Goal: Task Accomplishment & Management: Manage account settings

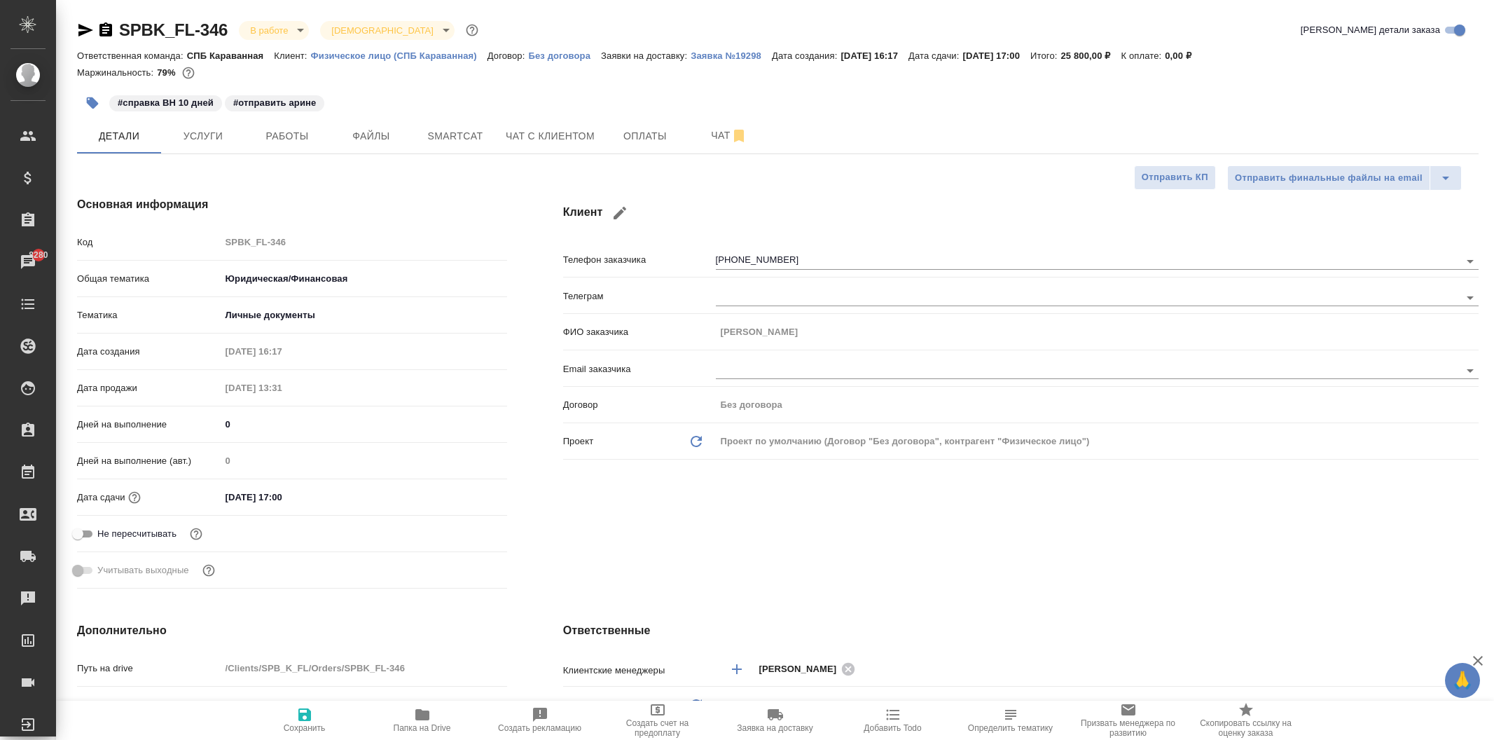
select select "RU"
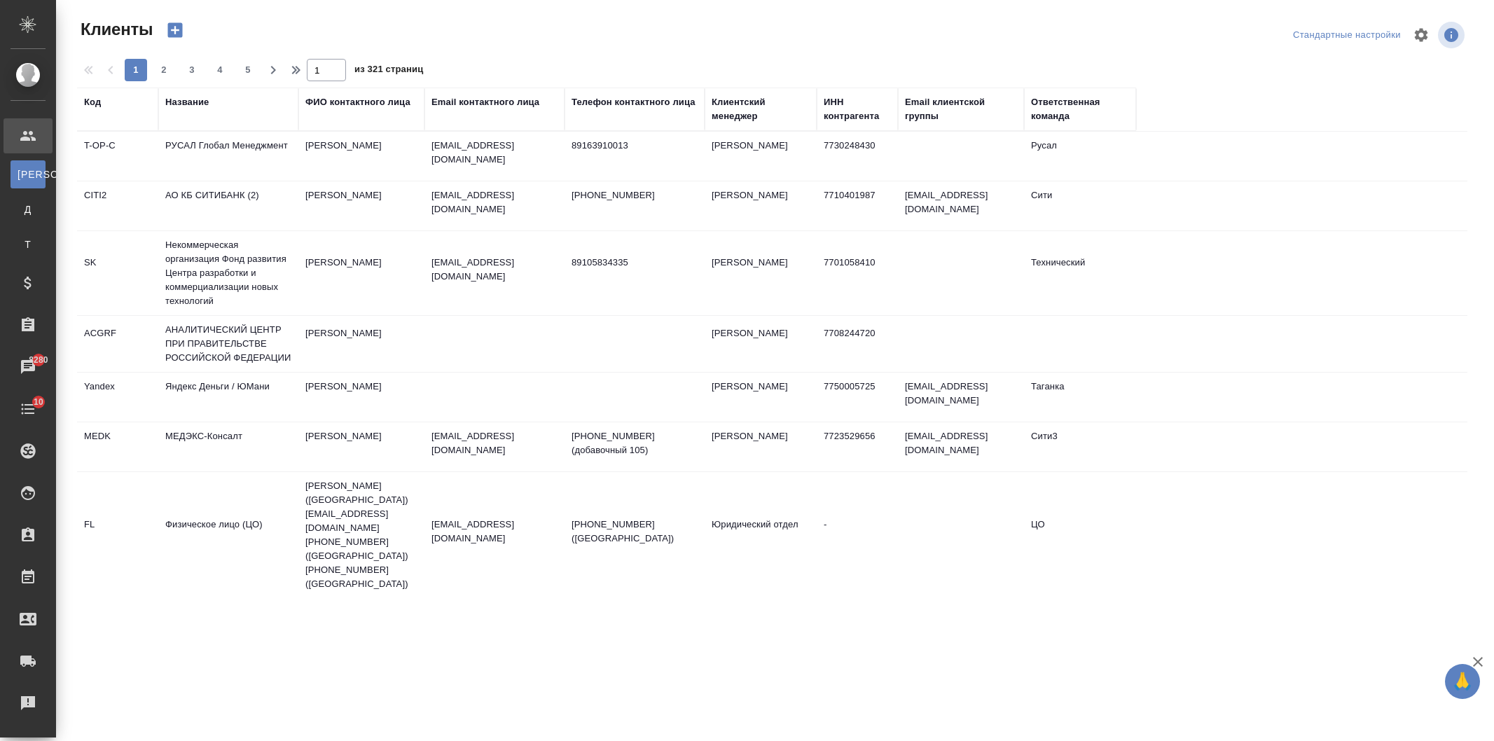
select select "RU"
click at [188, 106] on div "Название" at bounding box center [186, 102] width 43 height 14
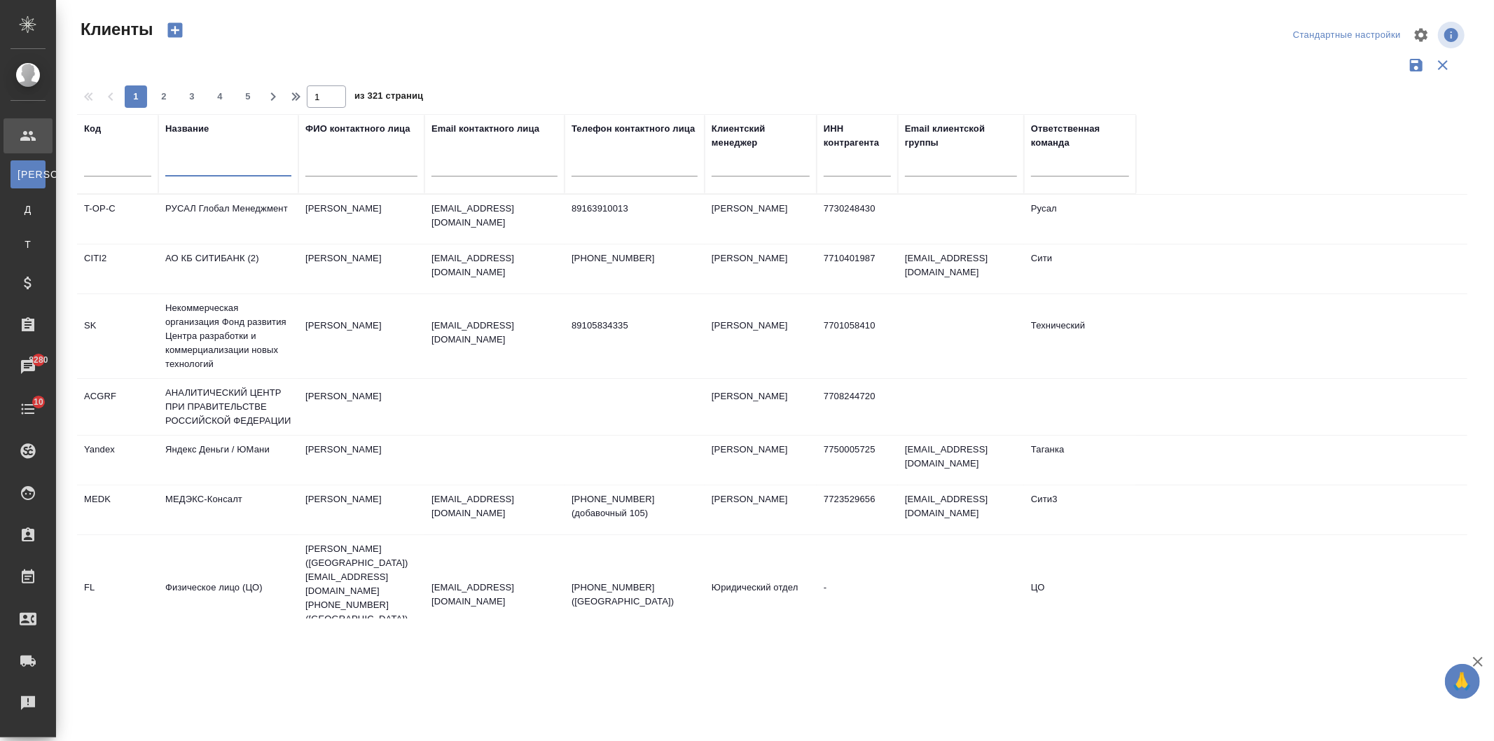
click at [209, 159] on input "text" at bounding box center [228, 168] width 126 height 18
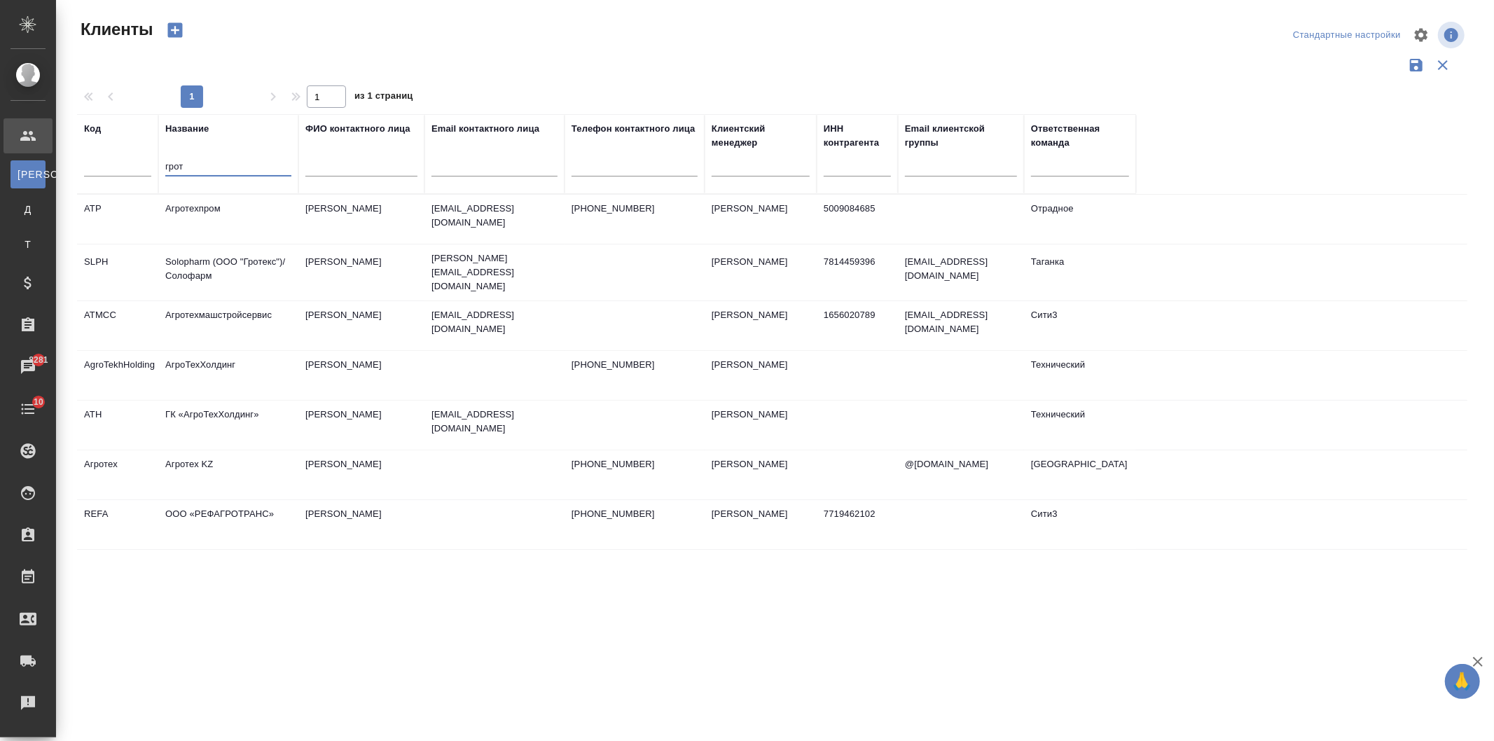
type input "грот"
click at [240, 244] on td "Solopharm (ООО "Гротекс")/Солофарм" at bounding box center [228, 219] width 140 height 49
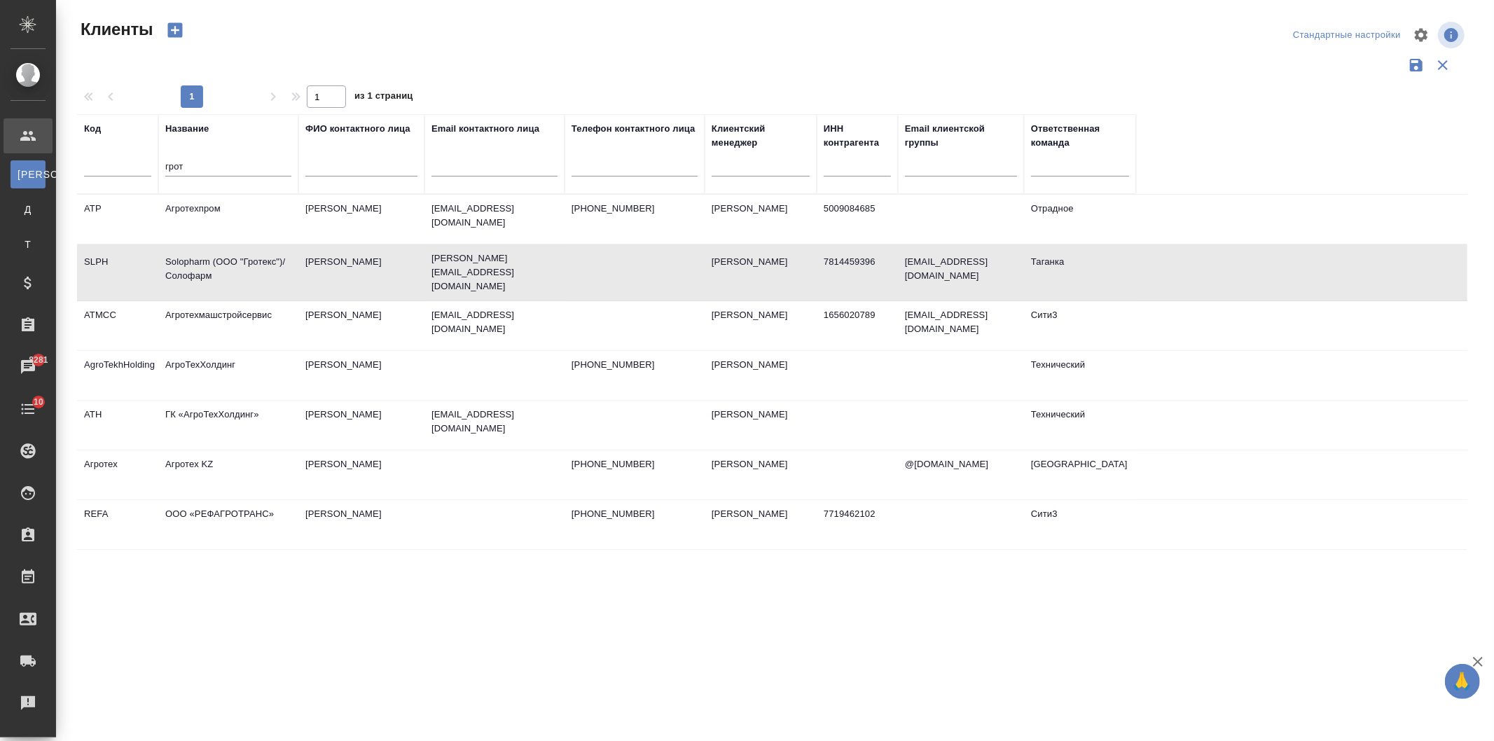
click at [240, 244] on td "Solopharm (ООО "Гротекс")/Солофарм" at bounding box center [228, 219] width 140 height 49
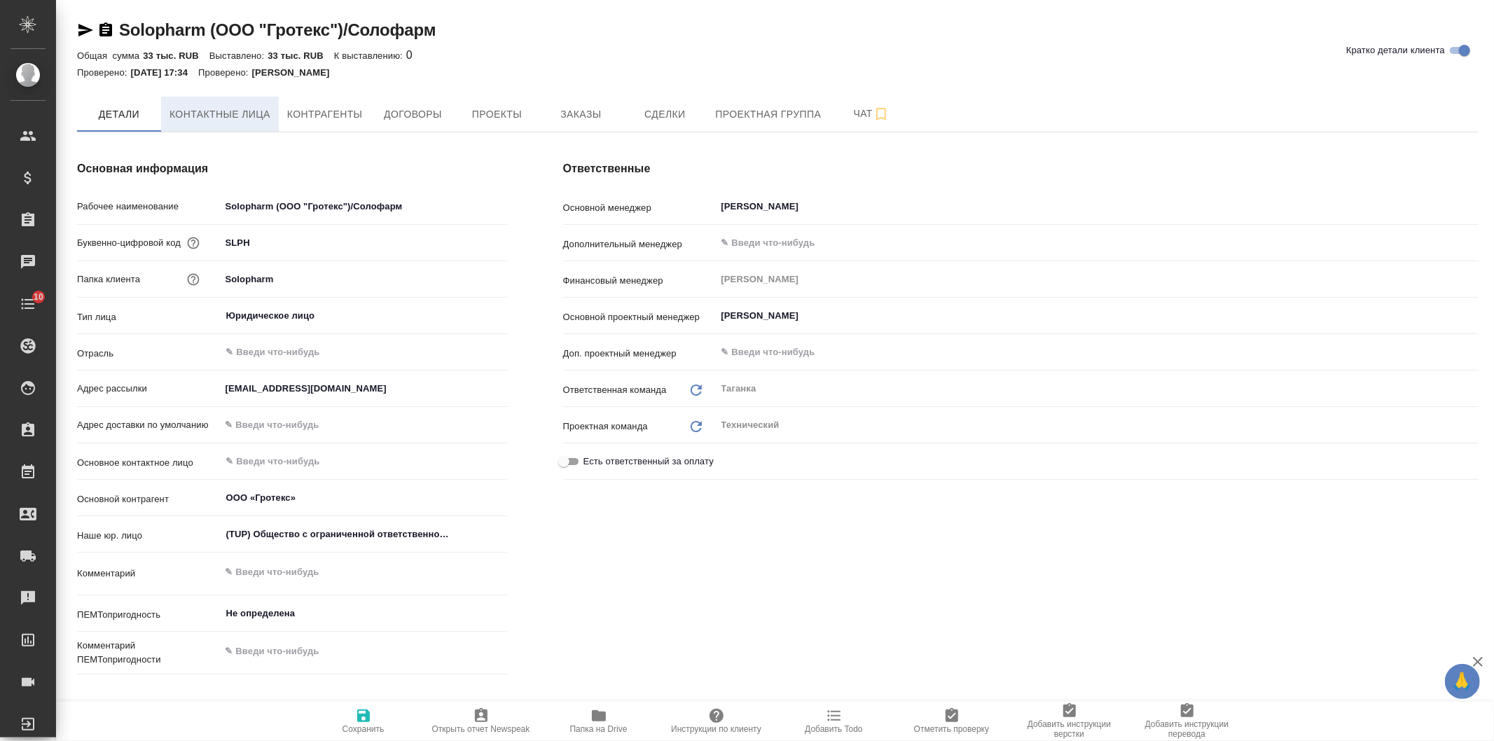
type textarea "x"
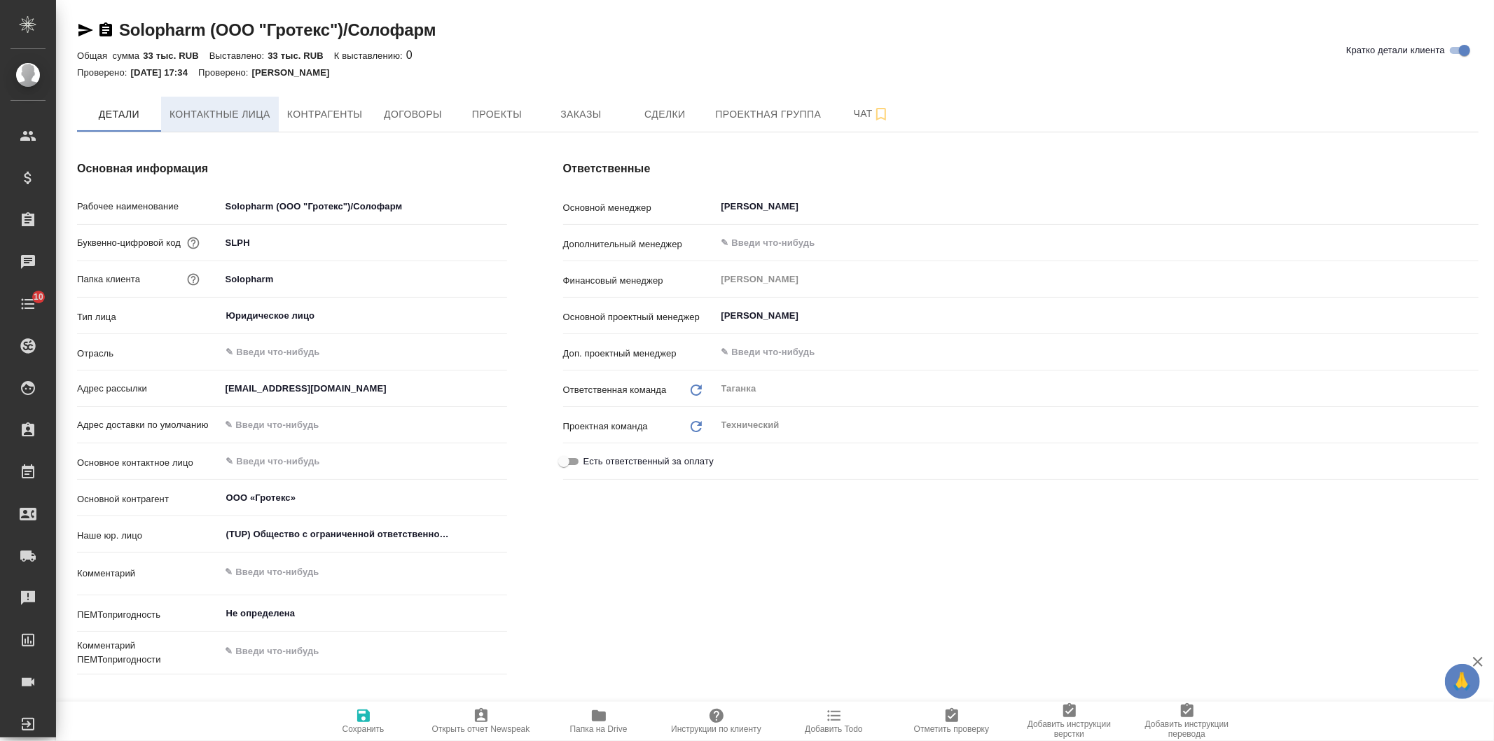
type textarea "x"
click at [569, 98] on button "Заказы" at bounding box center [581, 114] width 84 height 35
type textarea "x"
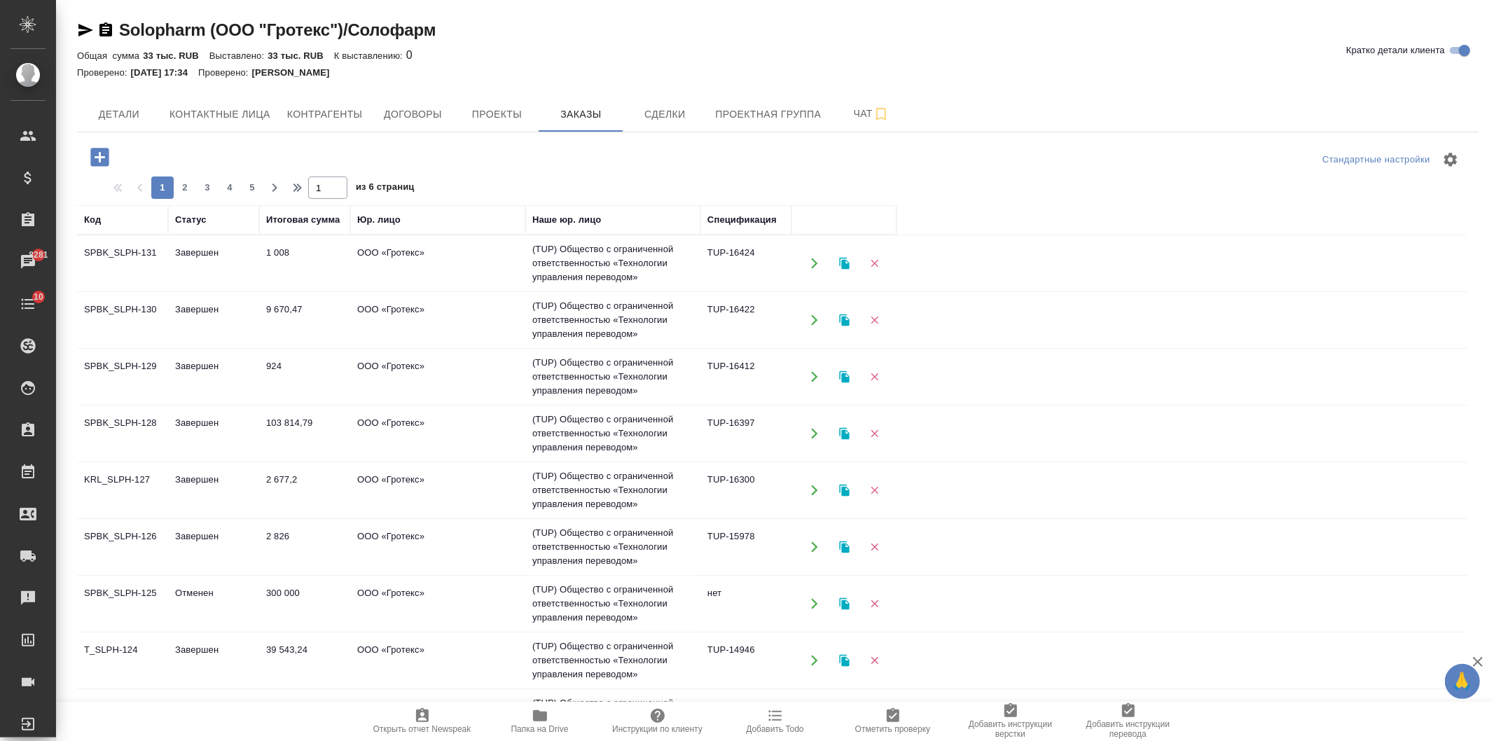
click at [301, 288] on td "924" at bounding box center [304, 263] width 91 height 49
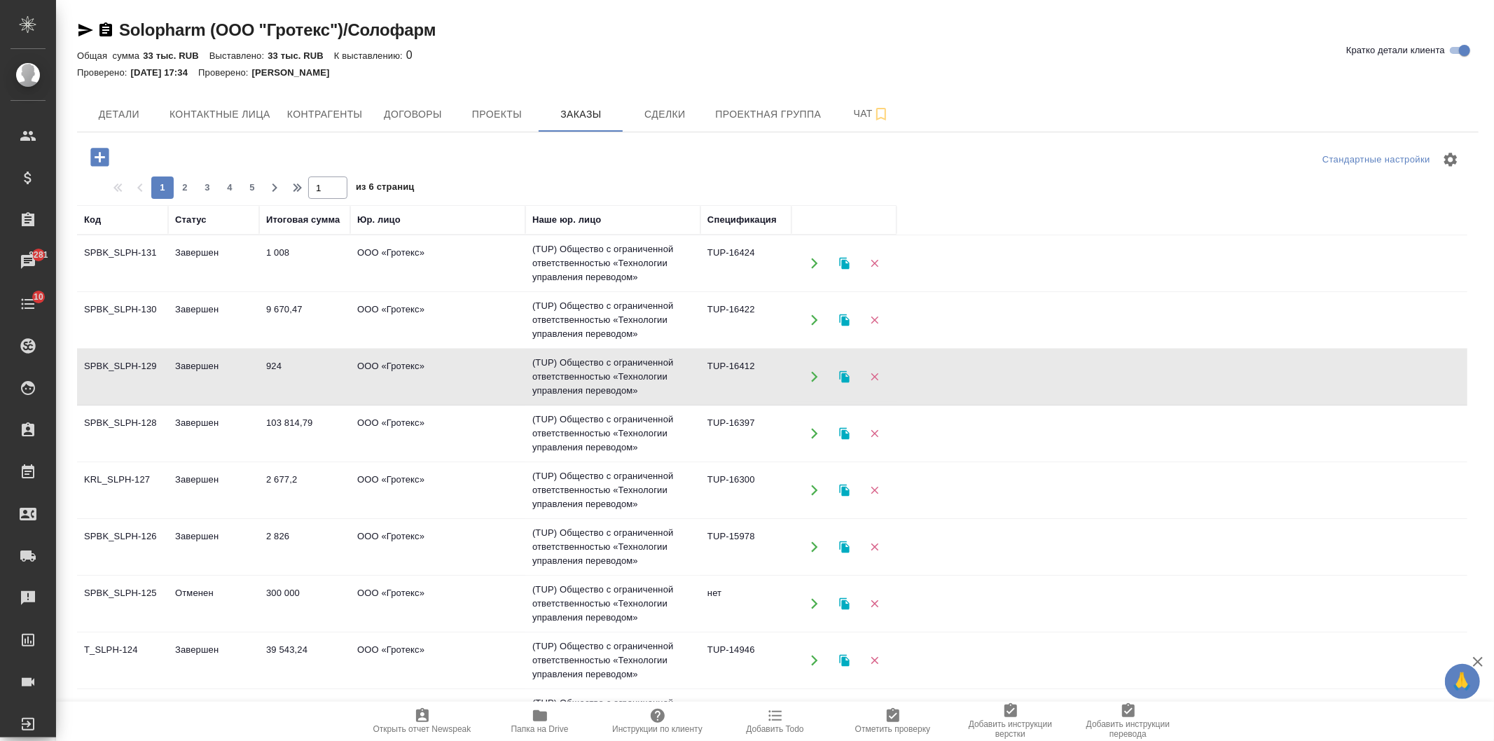
click at [301, 288] on td "924" at bounding box center [304, 263] width 91 height 49
click at [365, 254] on td "ООО «Гротекс»" at bounding box center [437, 263] width 175 height 49
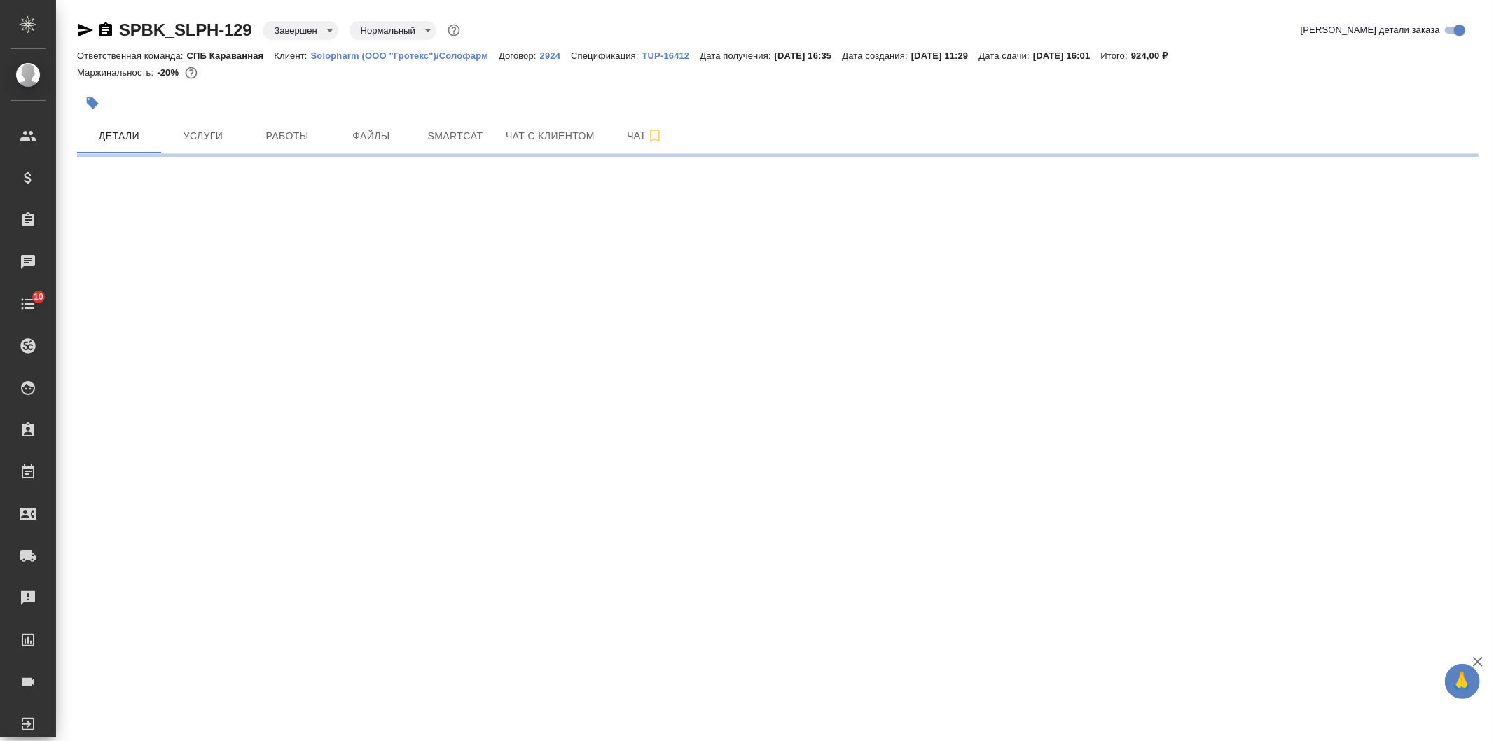
select select "RU"
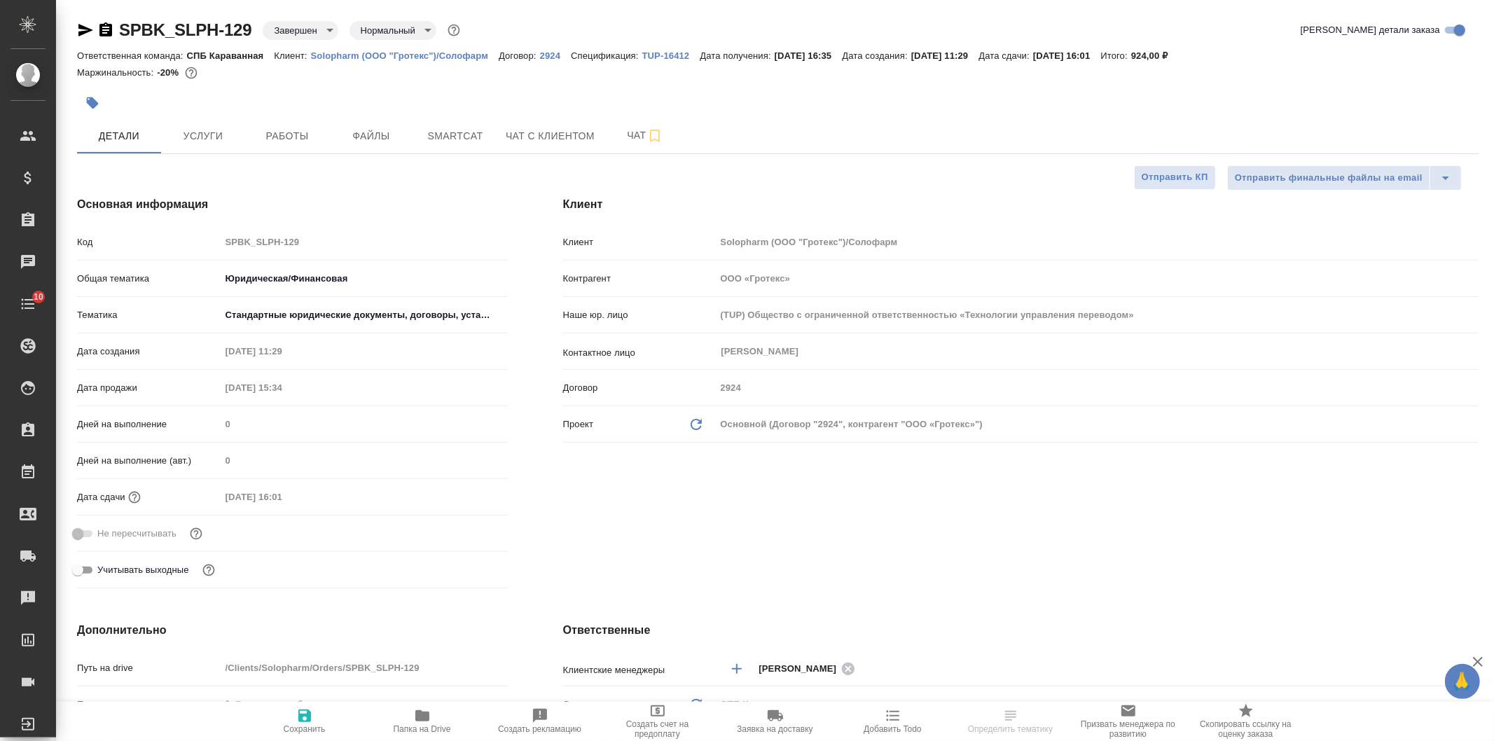
type textarea "x"
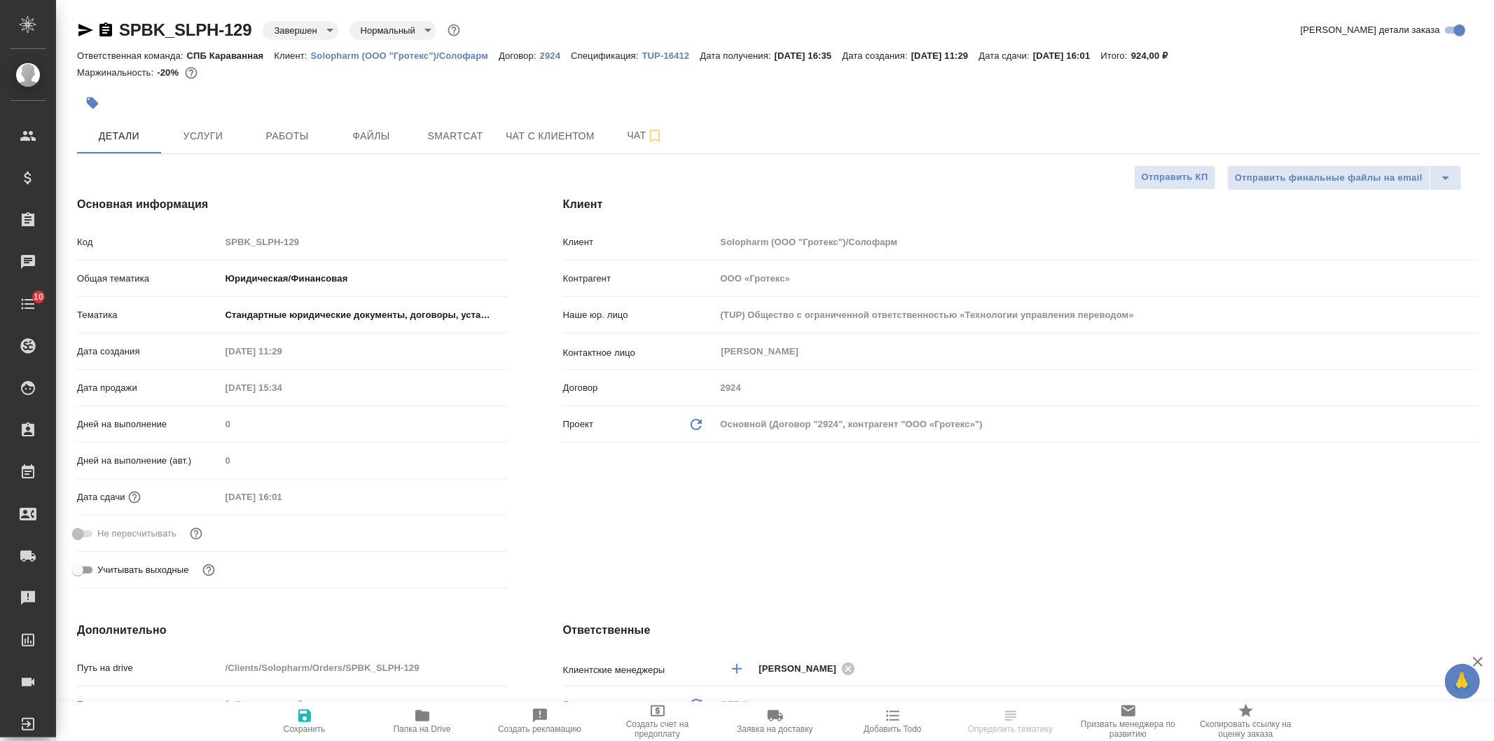
type textarea "x"
click at [682, 53] on p "TUP-16412" at bounding box center [671, 55] width 58 height 11
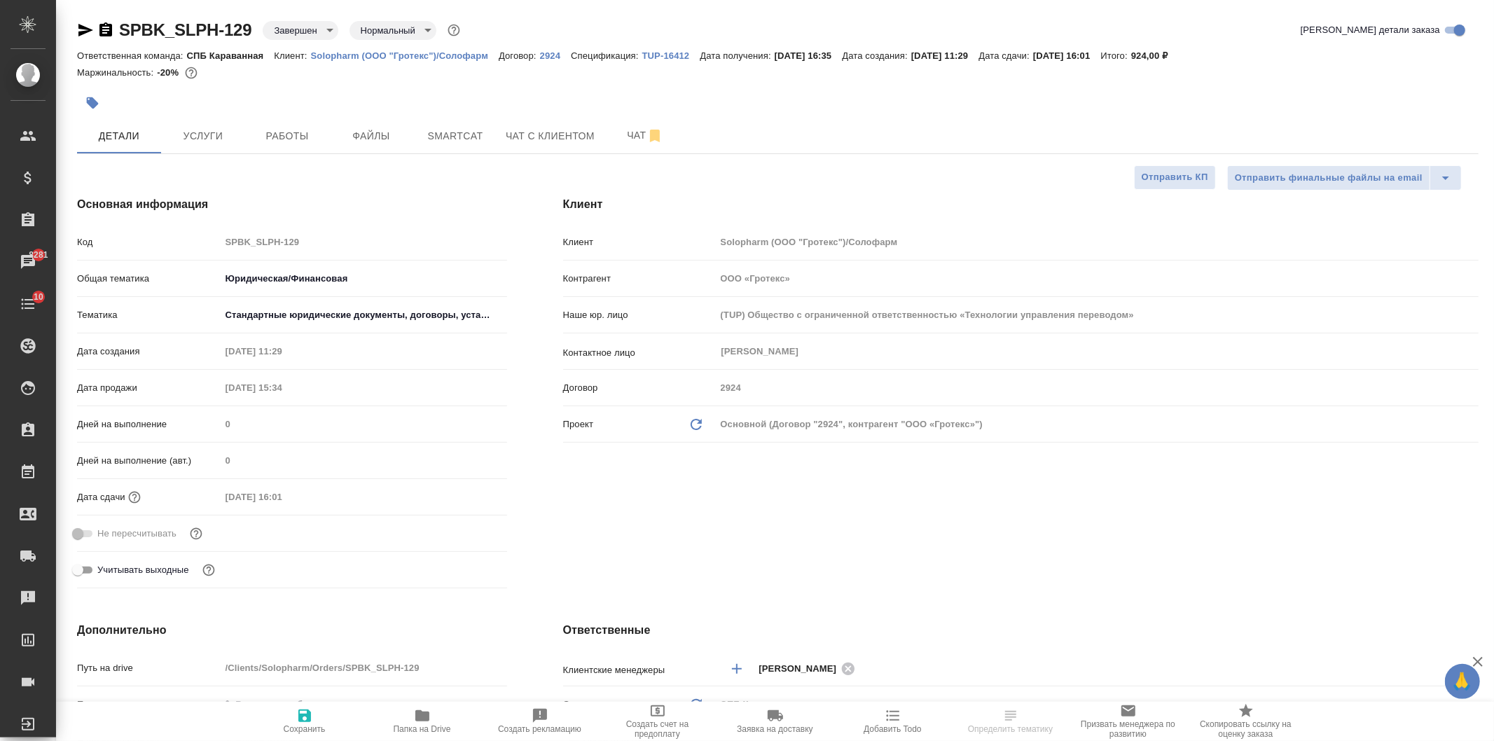
select select "RU"
type textarea "x"
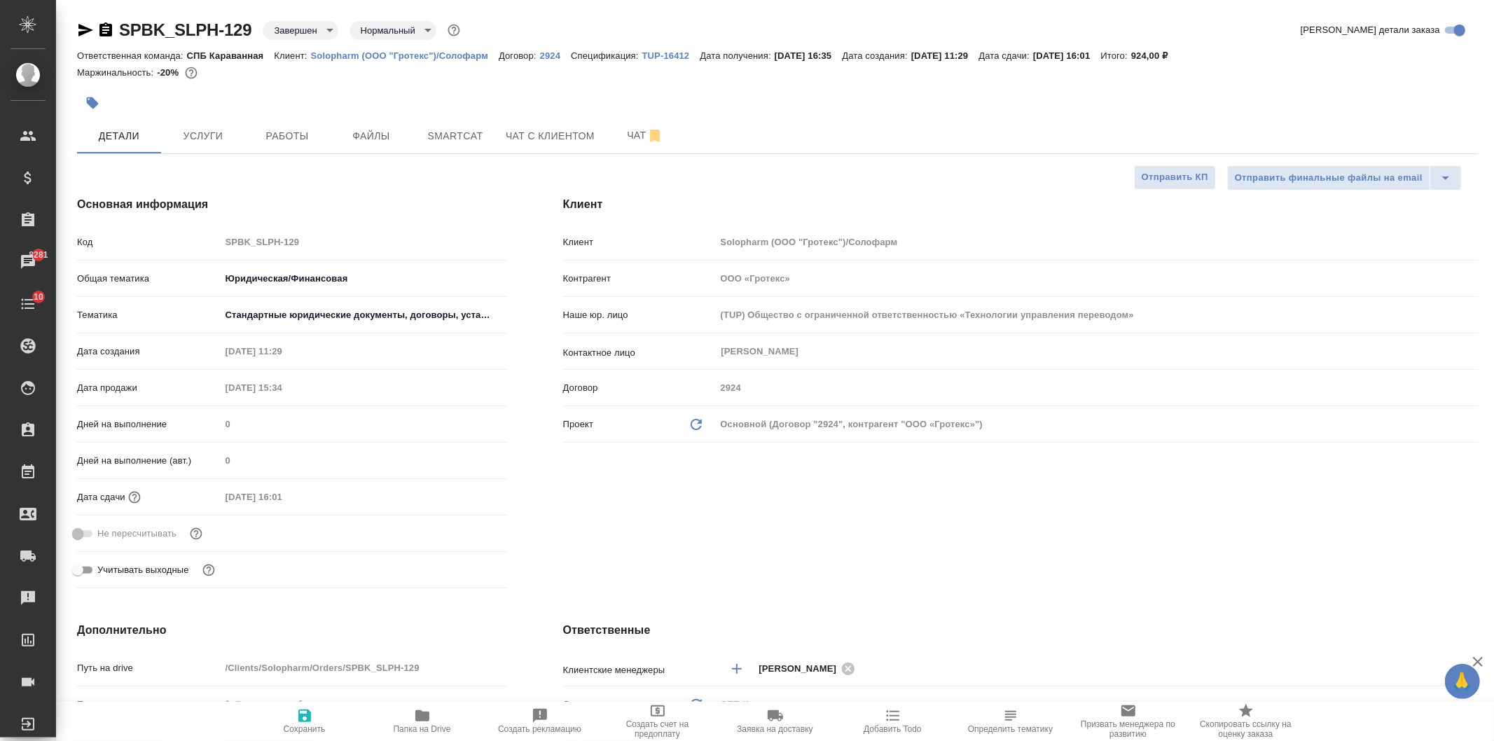
type textarea "x"
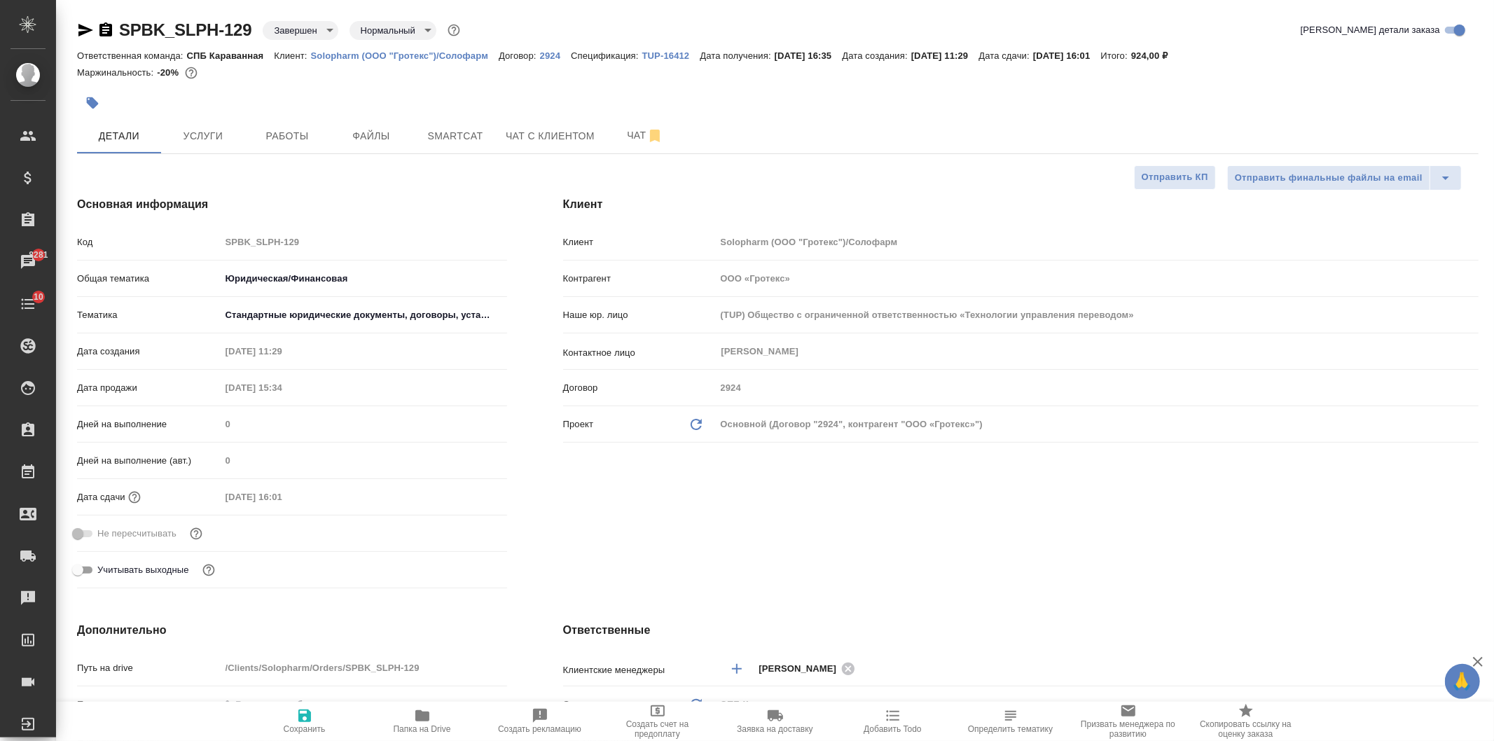
type textarea "x"
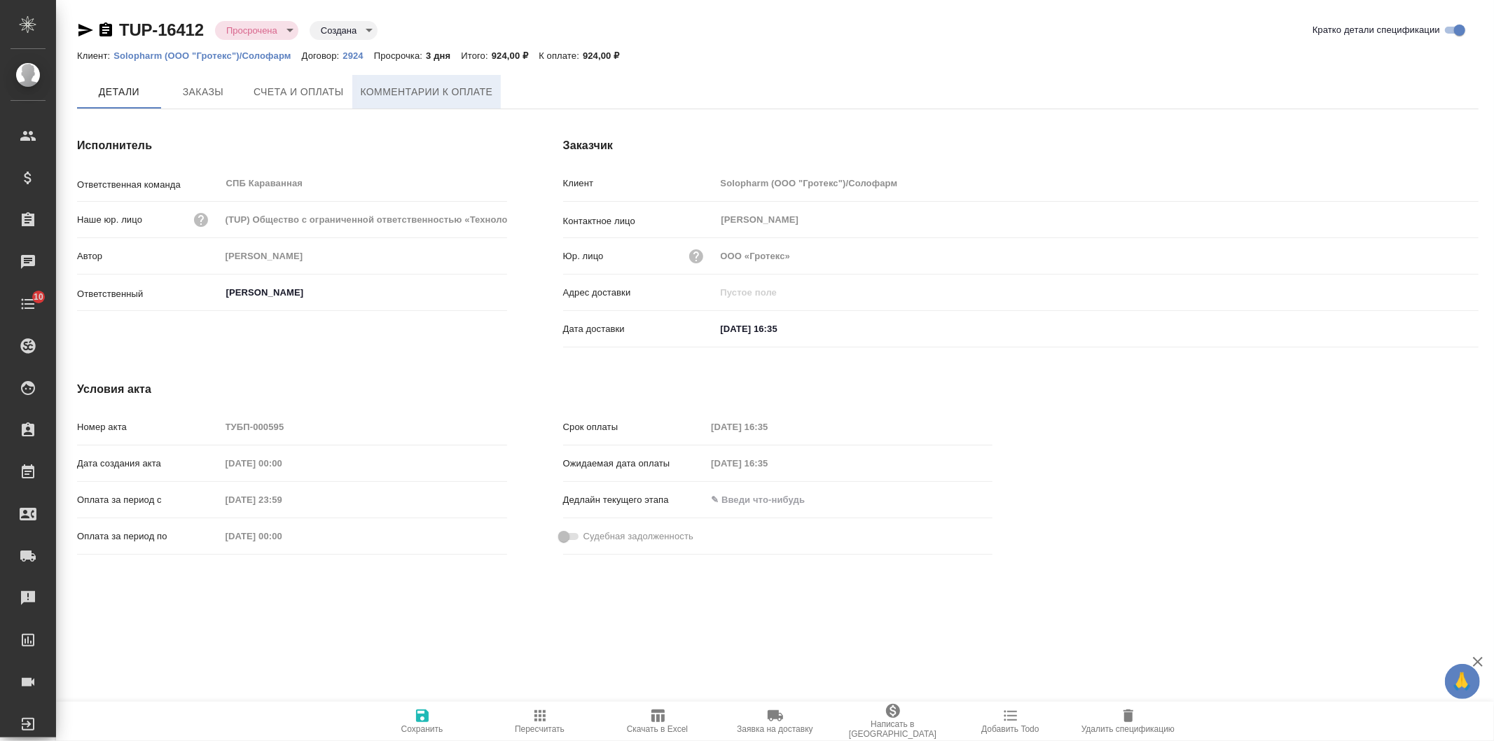
click at [459, 97] on span "Комментарии к оплате" at bounding box center [427, 92] width 132 height 18
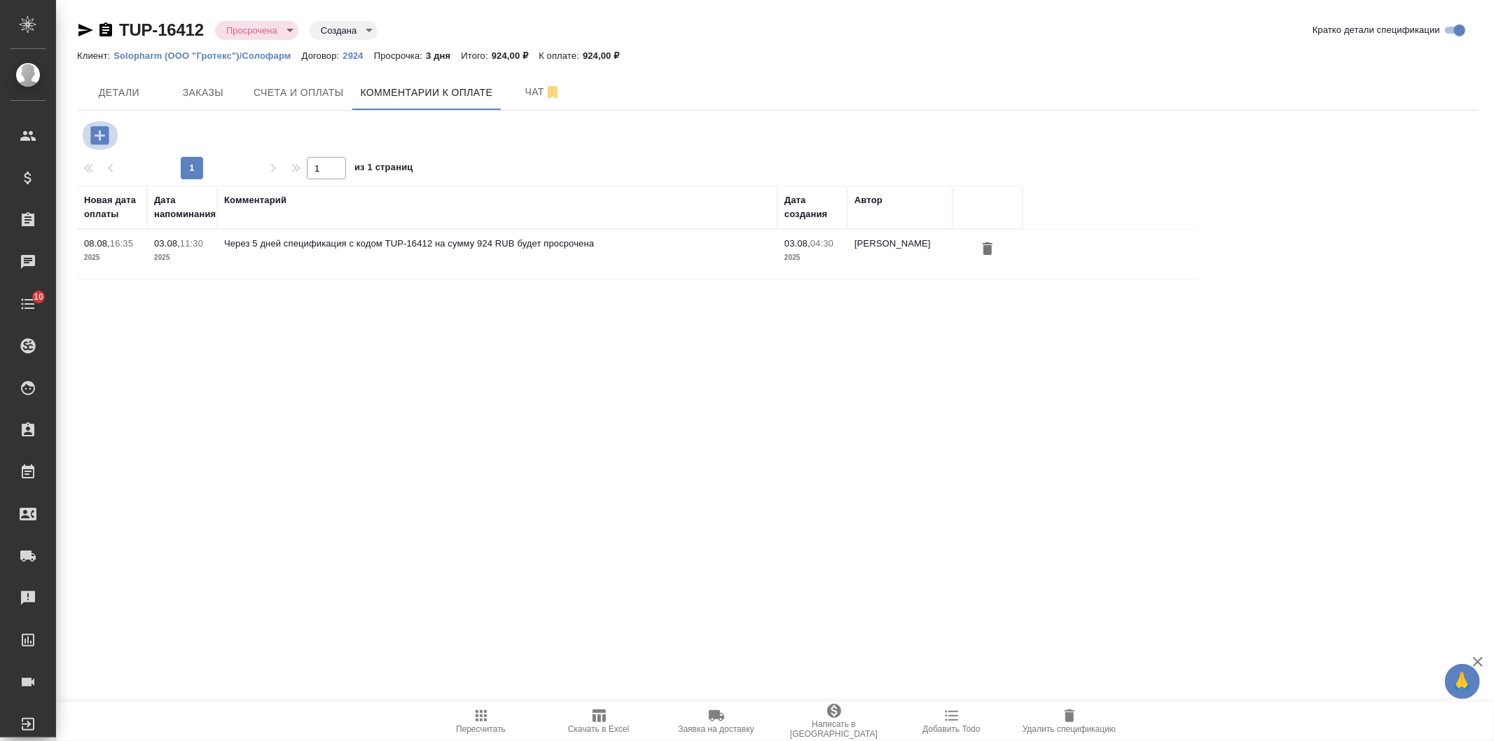
click at [98, 137] on icon "button" at bounding box center [99, 135] width 18 height 18
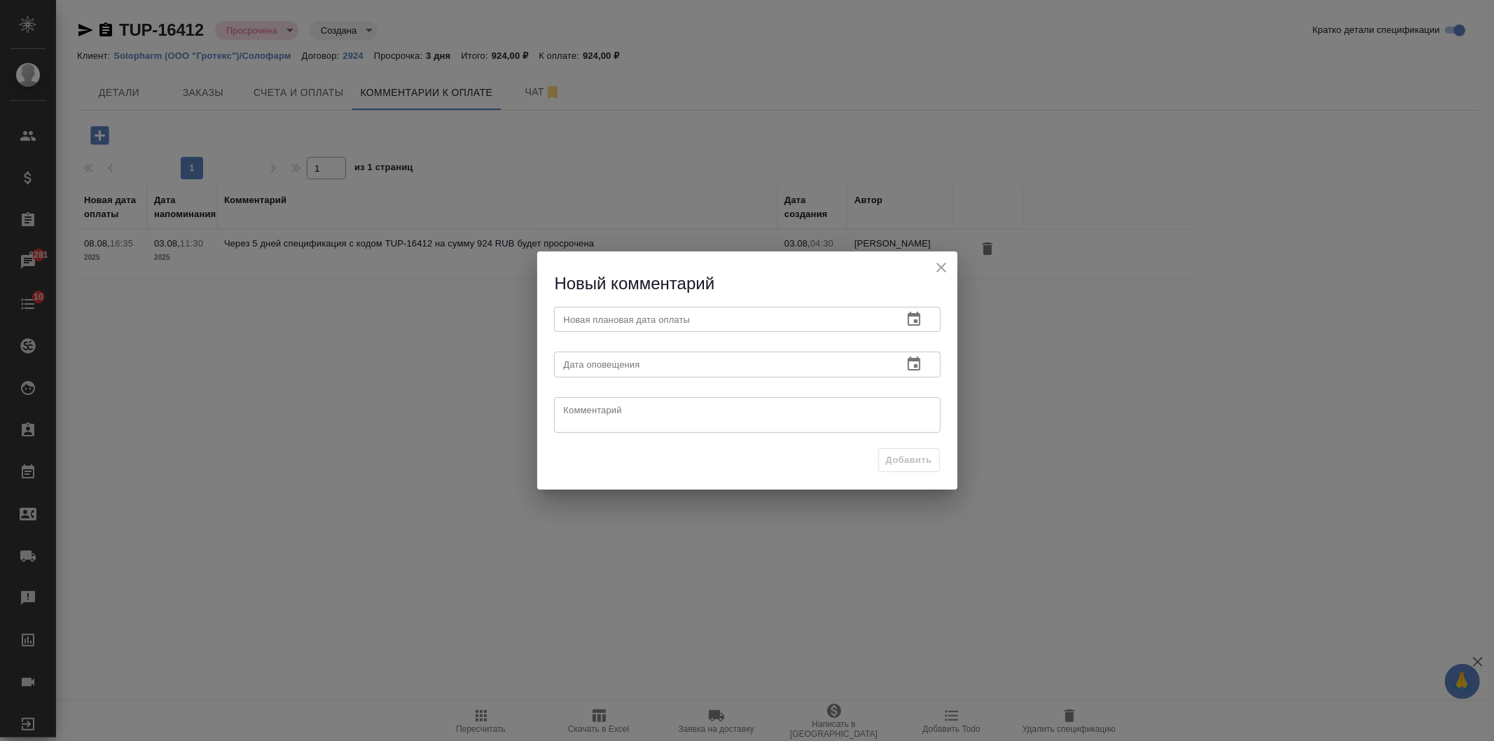
click at [616, 366] on input "text" at bounding box center [723, 364] width 338 height 25
click at [632, 429] on div "x Комментарий" at bounding box center [747, 415] width 387 height 36
type textarea "жду ответа по оплате"
click at [915, 319] on icon "button" at bounding box center [914, 319] width 17 height 17
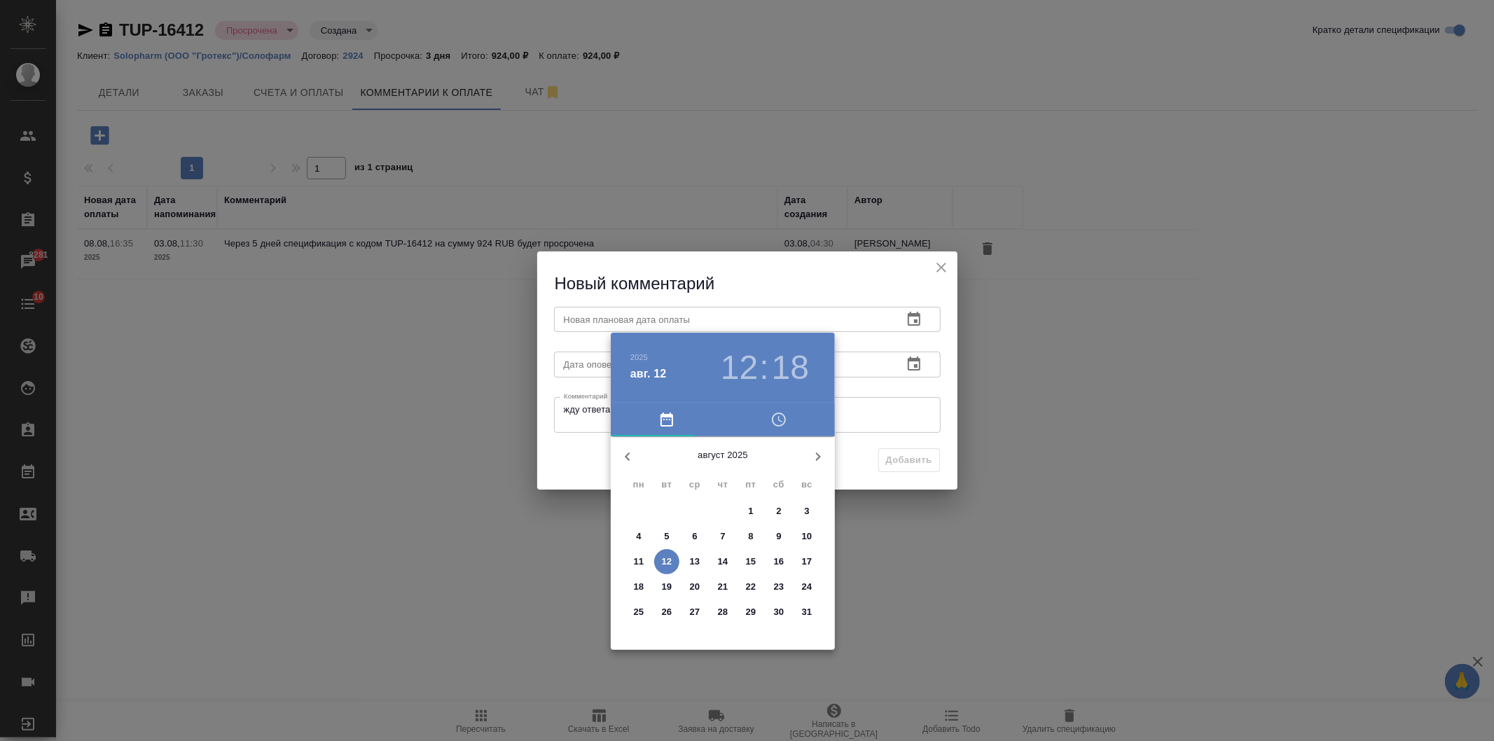
click at [716, 562] on span "14" at bounding box center [722, 562] width 25 height 14
type input "14.08.2025 12:18"
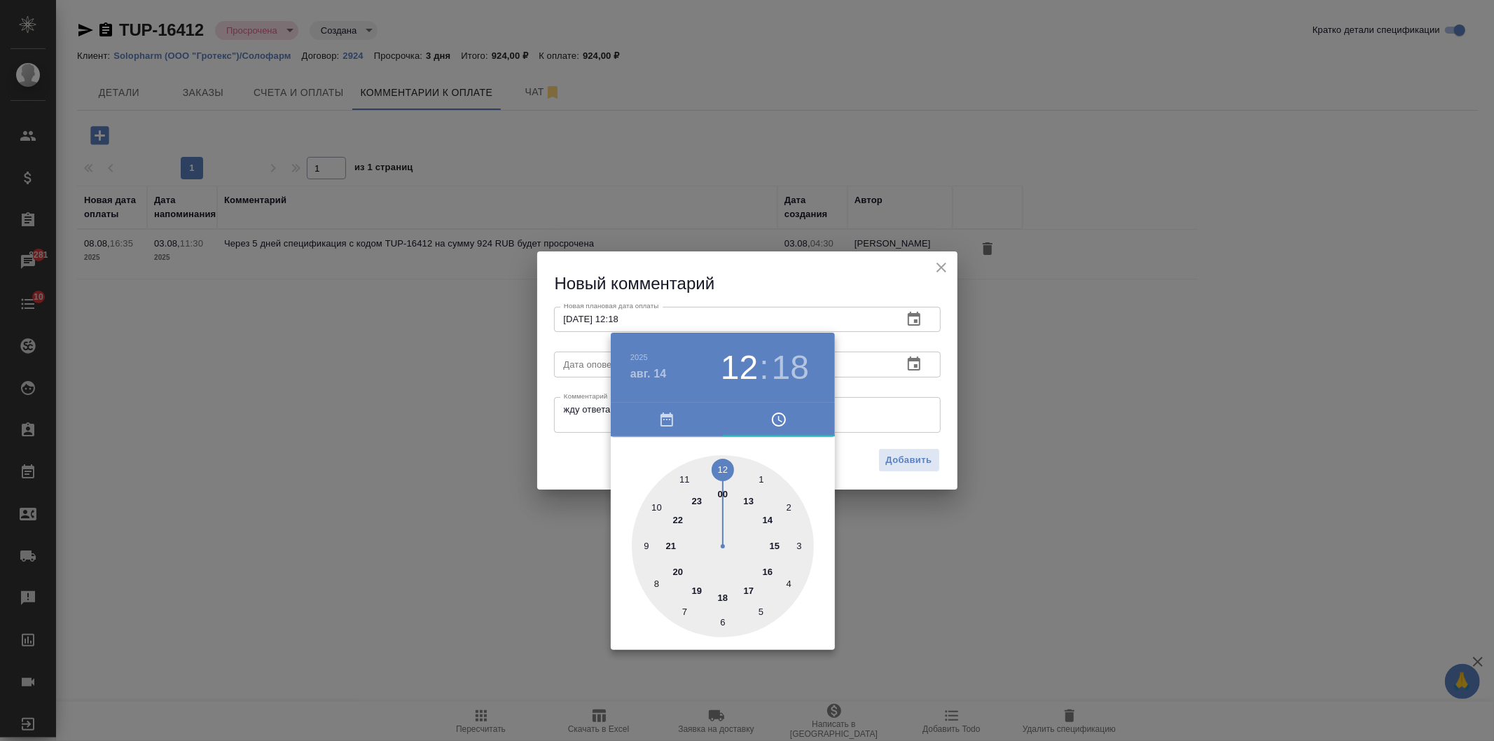
click at [894, 458] on div at bounding box center [747, 370] width 1494 height 741
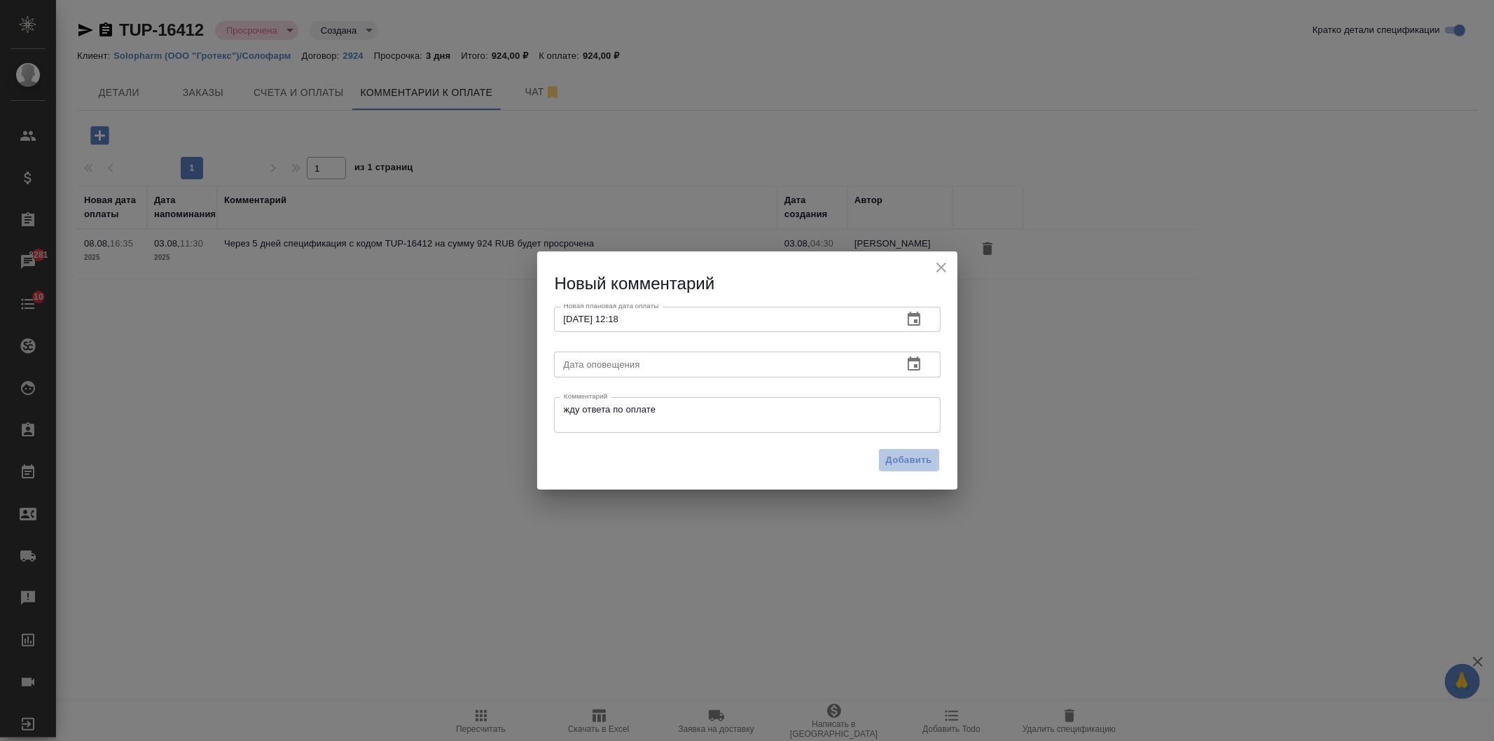
click at [894, 458] on span "Добавить" at bounding box center [909, 460] width 46 height 16
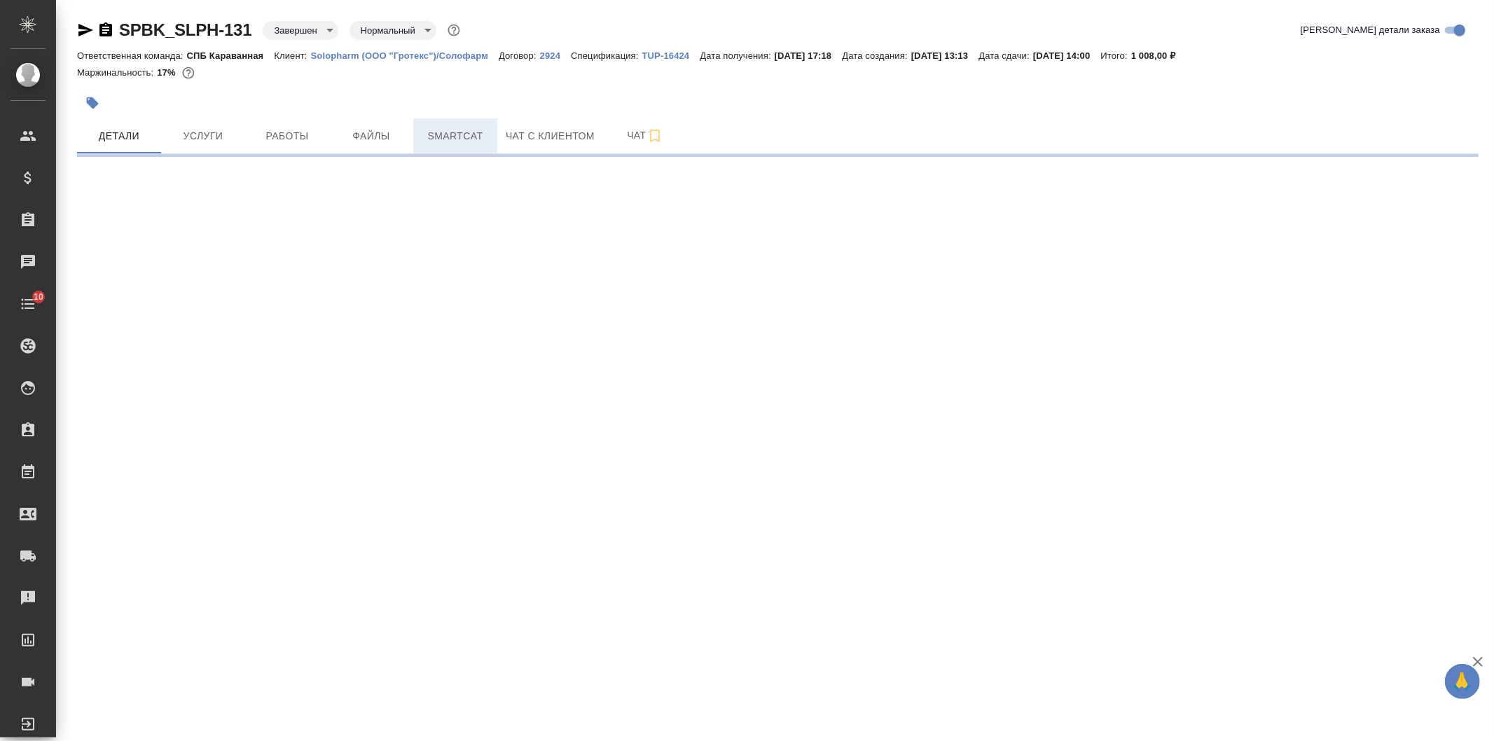
select select "RU"
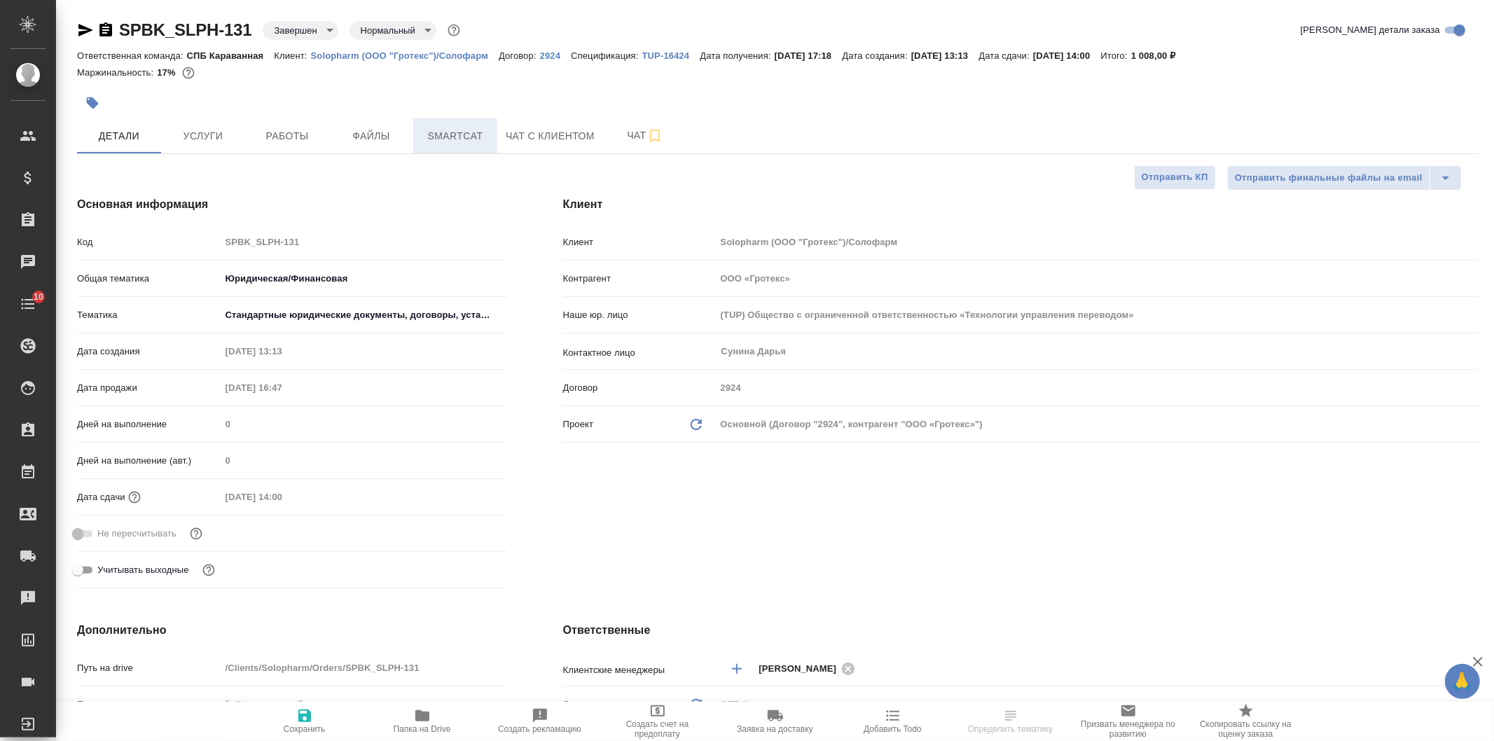
type textarea "x"
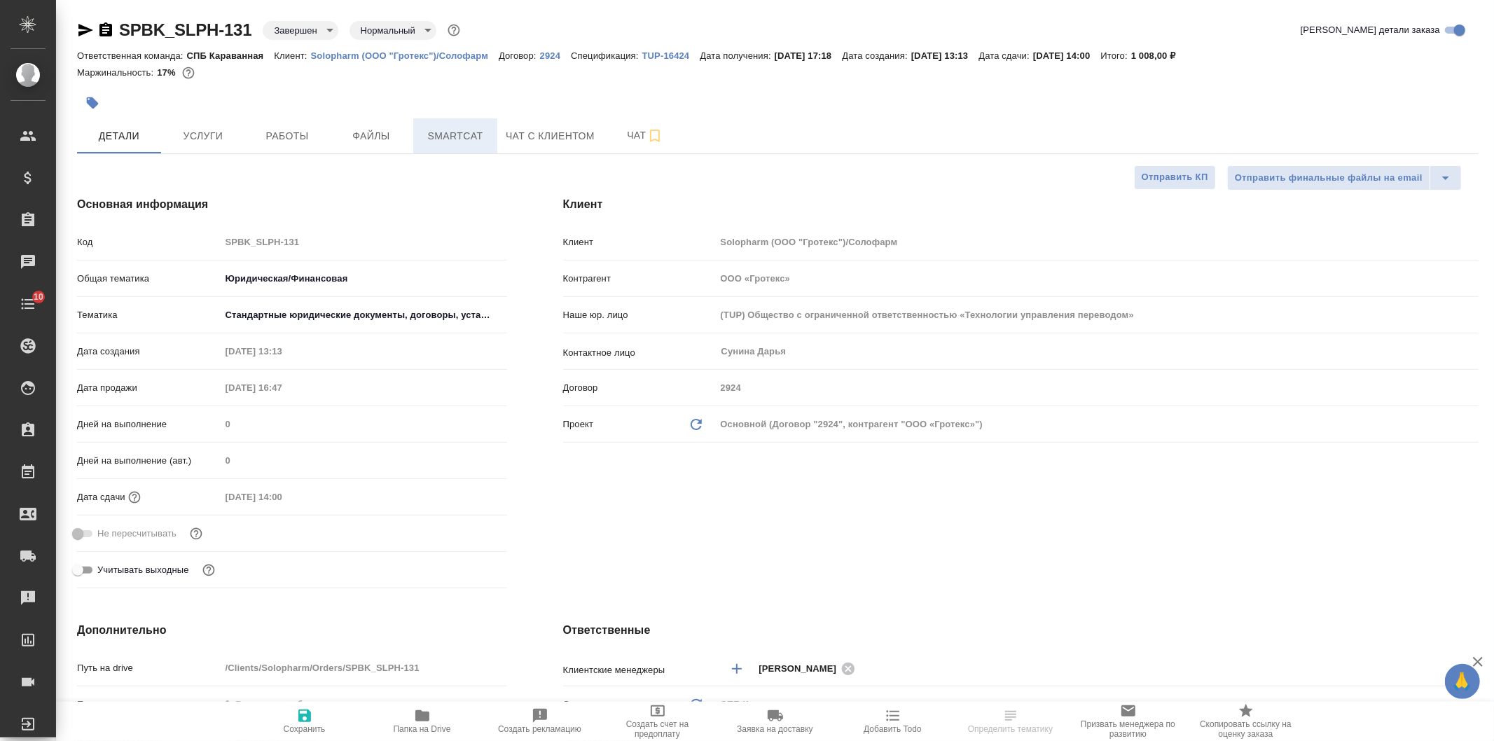
type textarea "x"
click at [681, 53] on p "TUP-16424" at bounding box center [671, 55] width 58 height 11
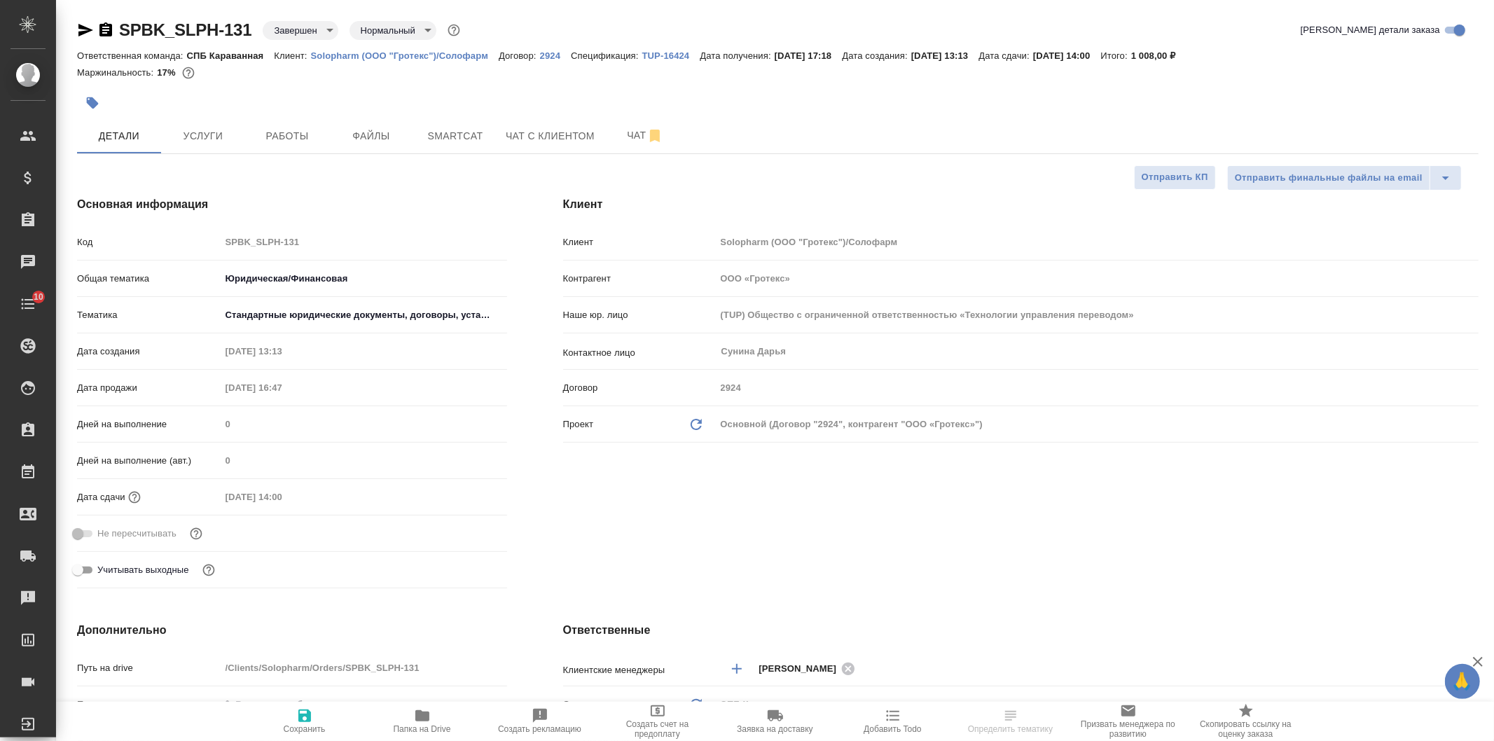
type textarea "x"
select select "RU"
type textarea "x"
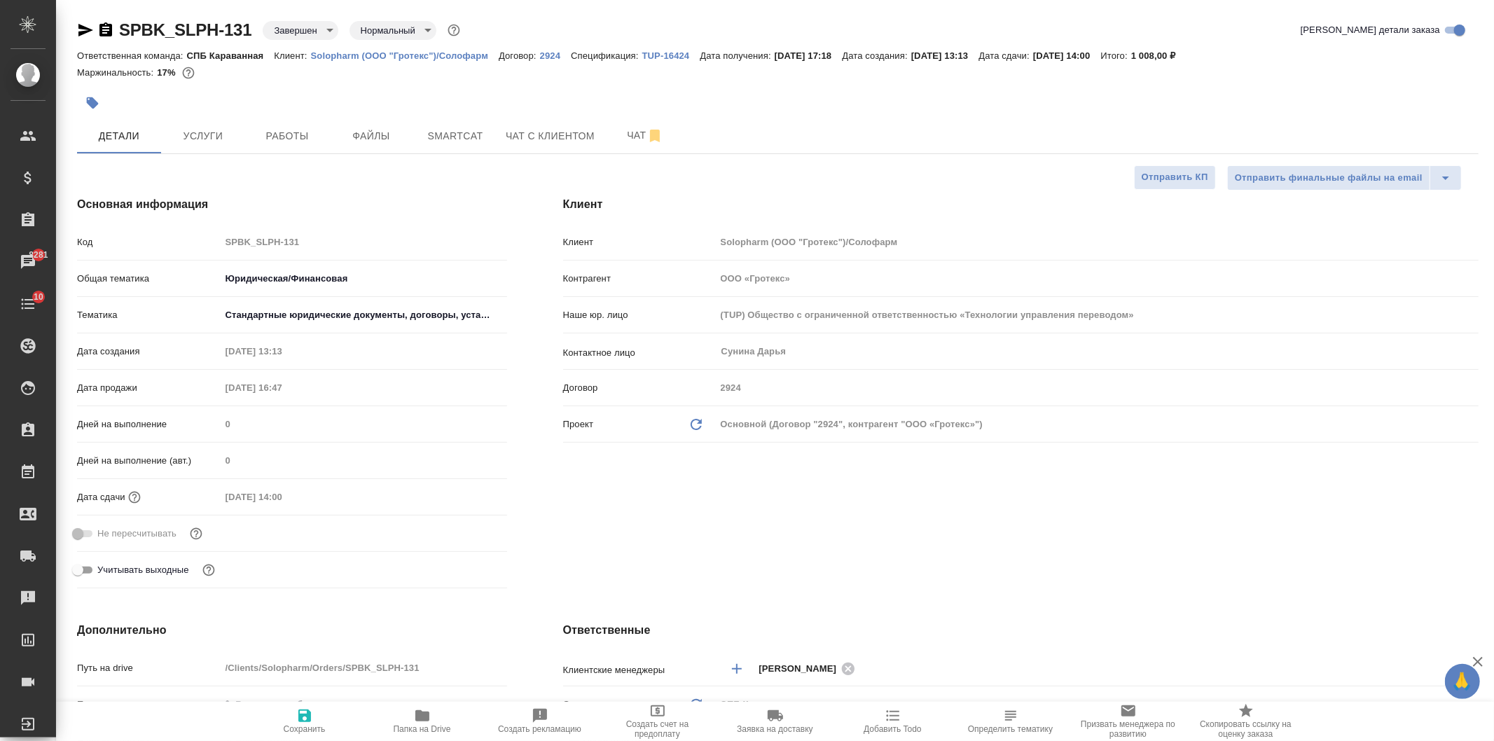
type textarea "x"
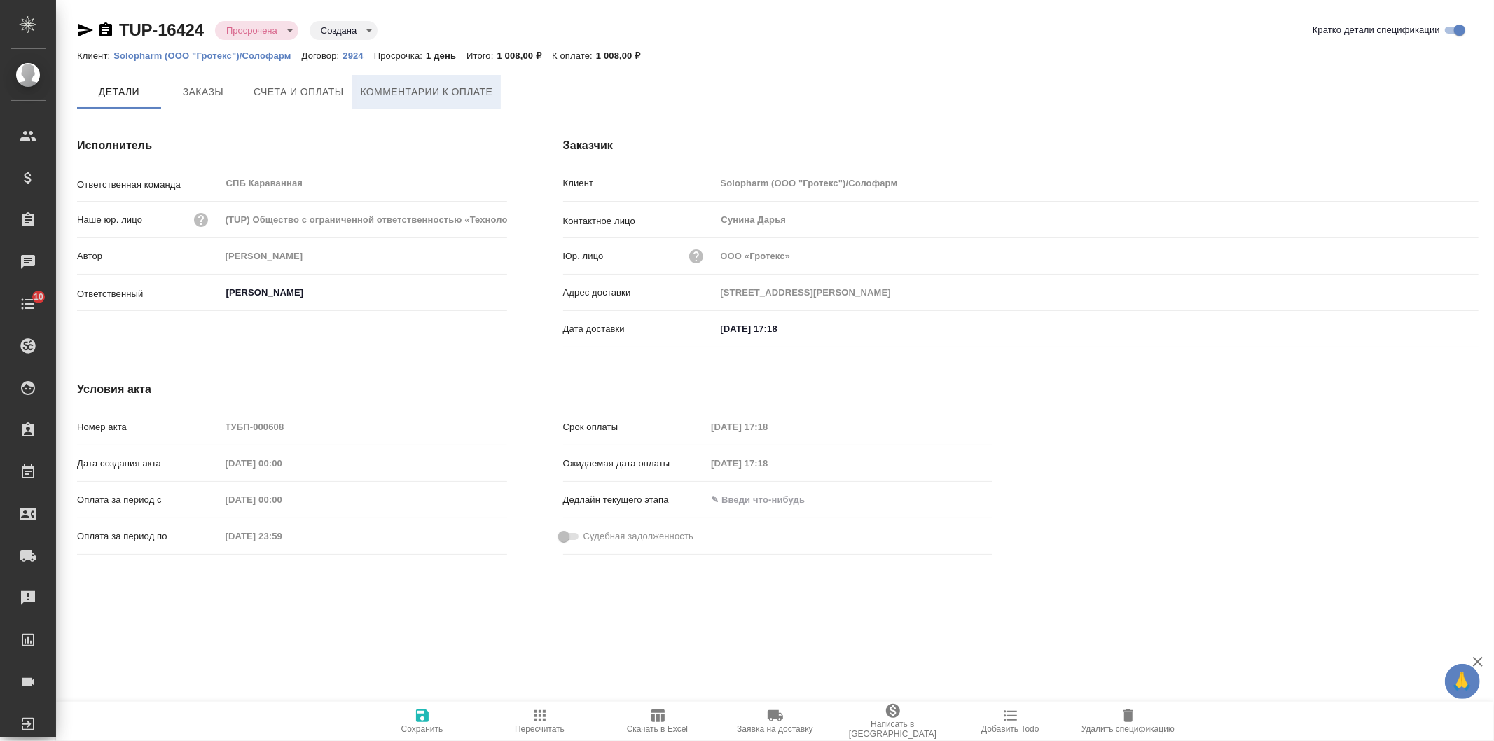
click at [436, 95] on span "Комментарии к оплате" at bounding box center [427, 92] width 132 height 18
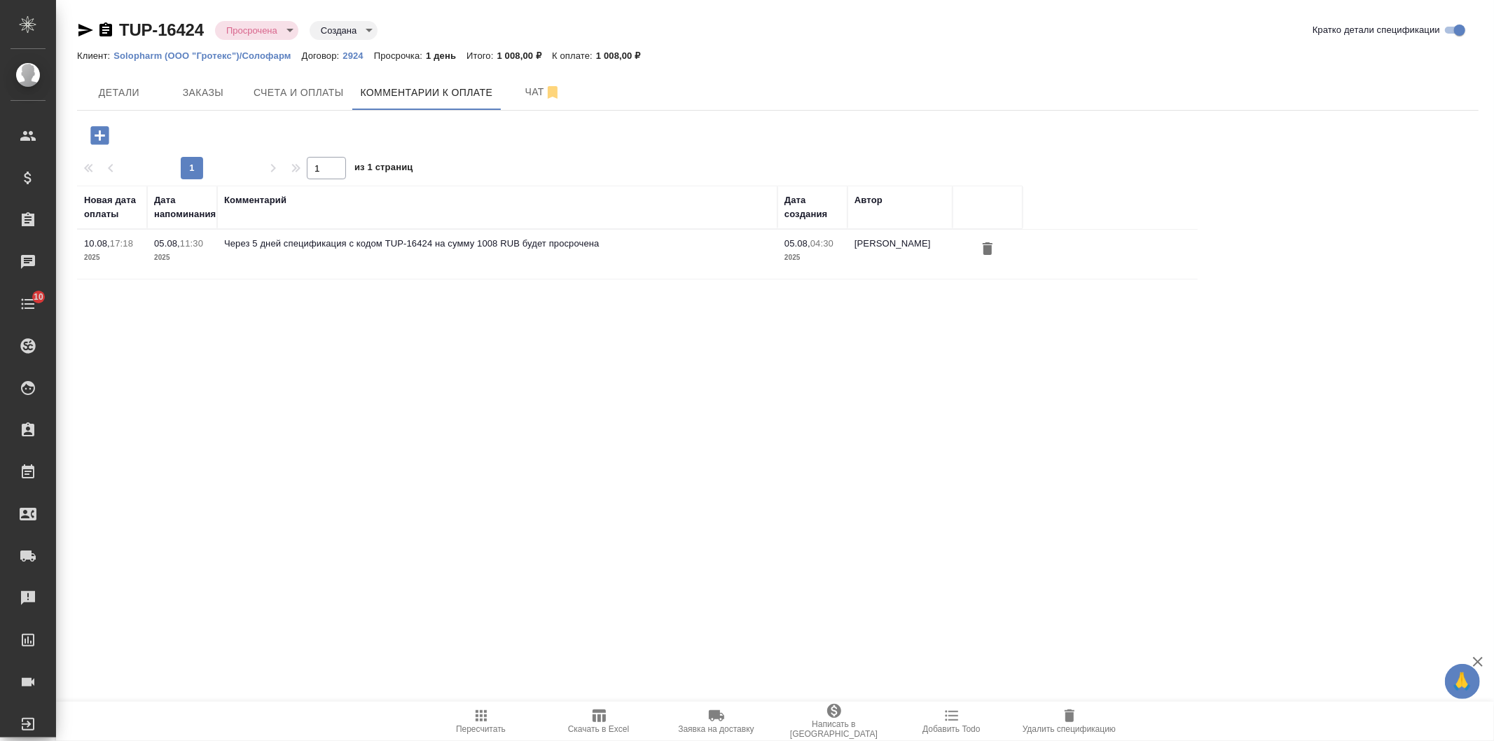
click at [97, 143] on icon "button" at bounding box center [99, 135] width 18 height 18
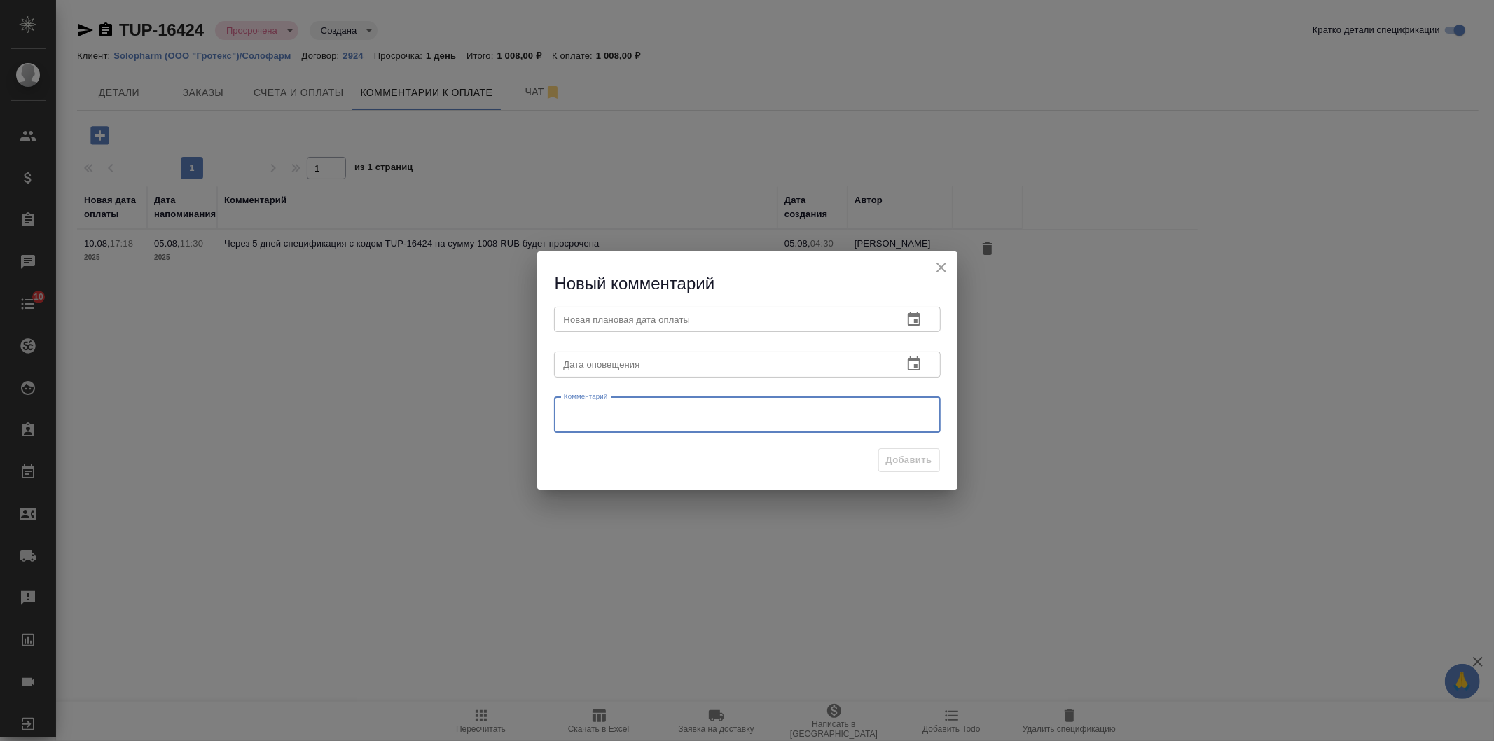
click at [608, 414] on textarea at bounding box center [747, 414] width 367 height 21
type textarea "жду ответа по оплате"
click at [915, 324] on icon "button" at bounding box center [914, 319] width 17 height 17
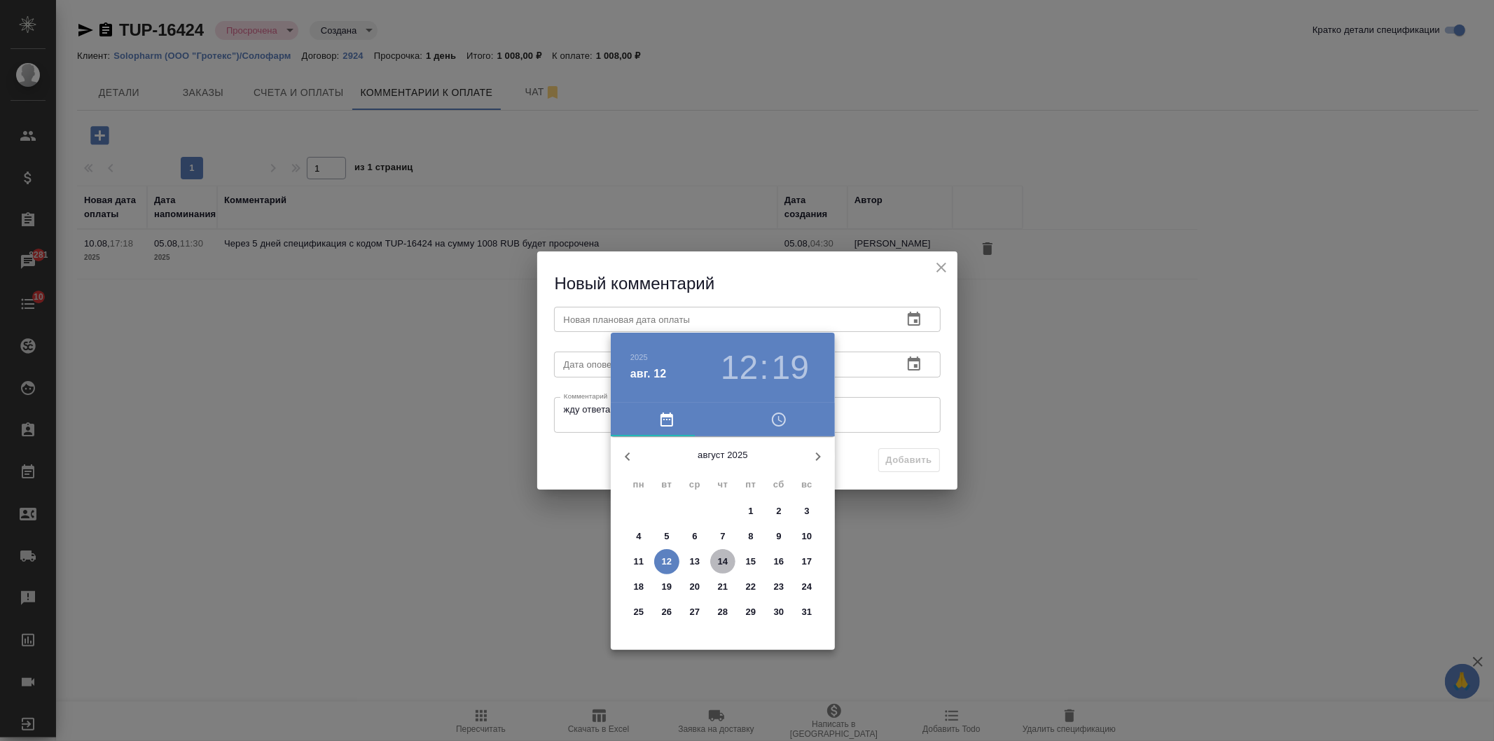
click at [723, 559] on p "14" at bounding box center [723, 562] width 11 height 14
type input "14.08.2025 12:19"
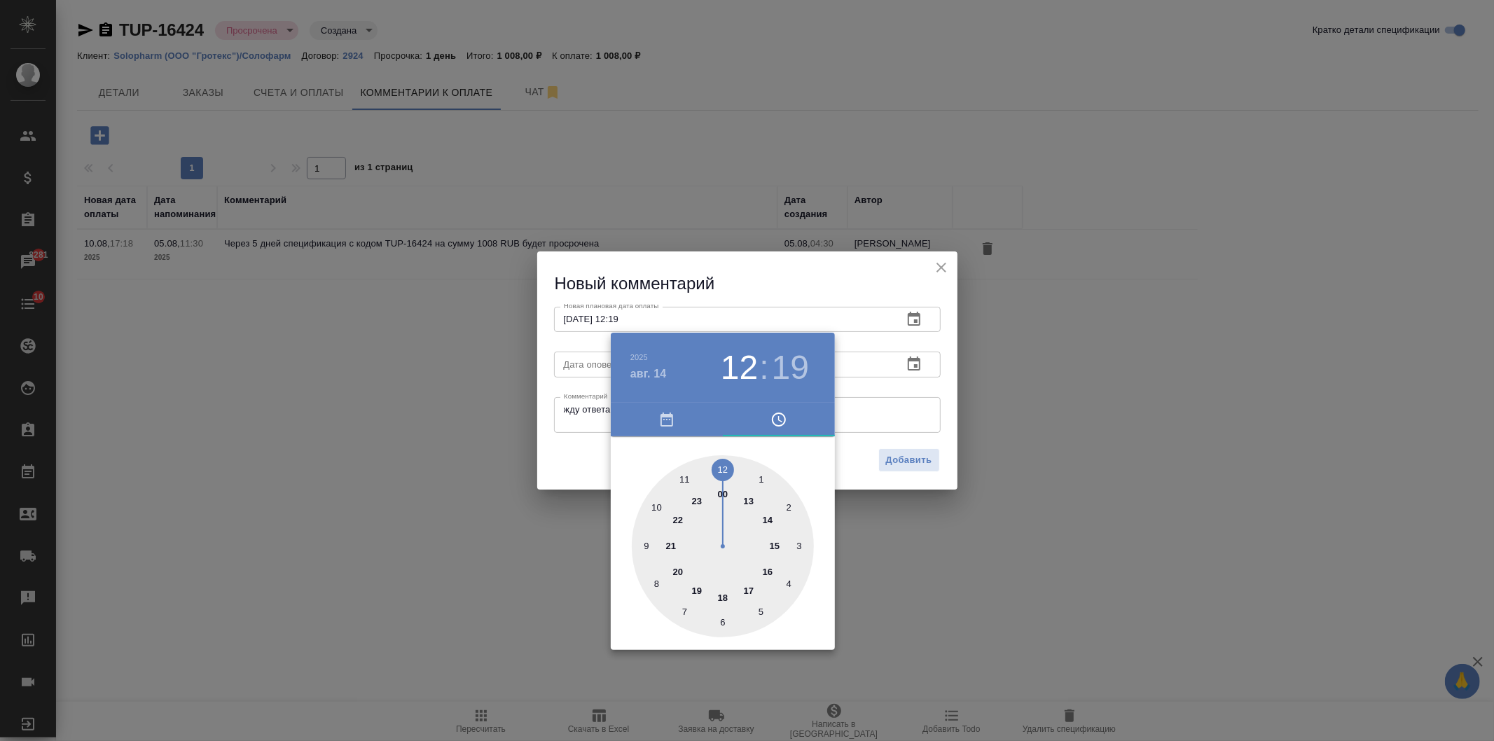
click at [585, 470] on div at bounding box center [747, 370] width 1494 height 741
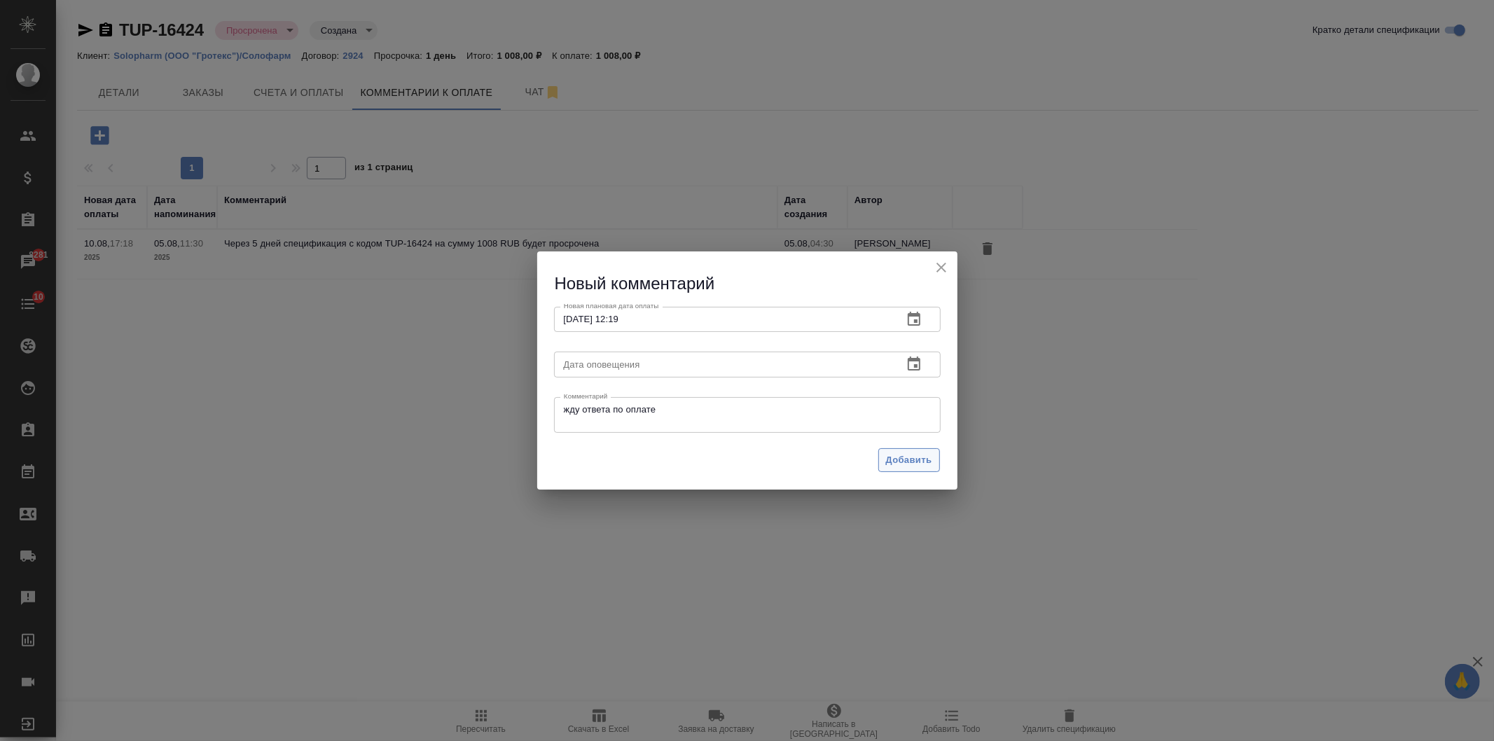
click at [926, 460] on span "Добавить" at bounding box center [909, 460] width 46 height 16
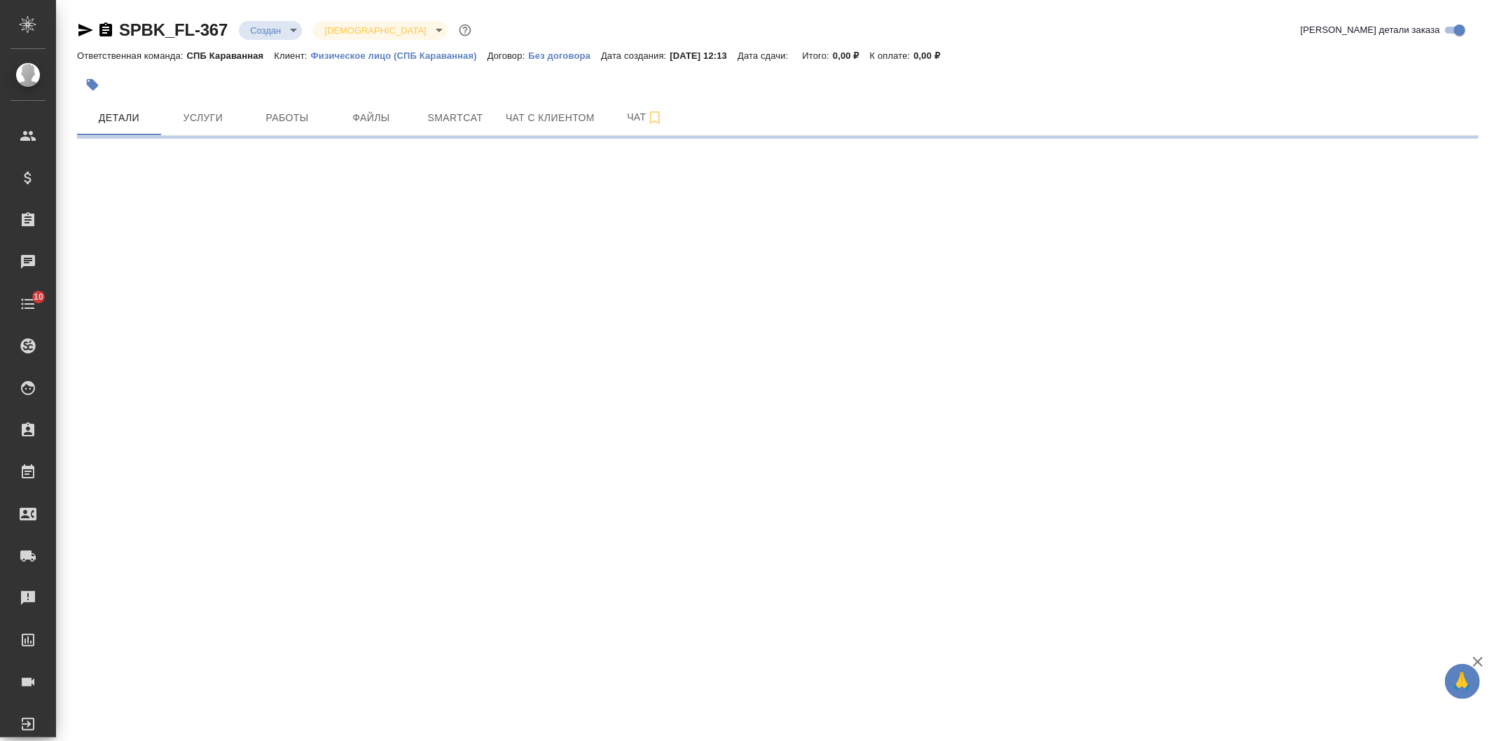
select select "RU"
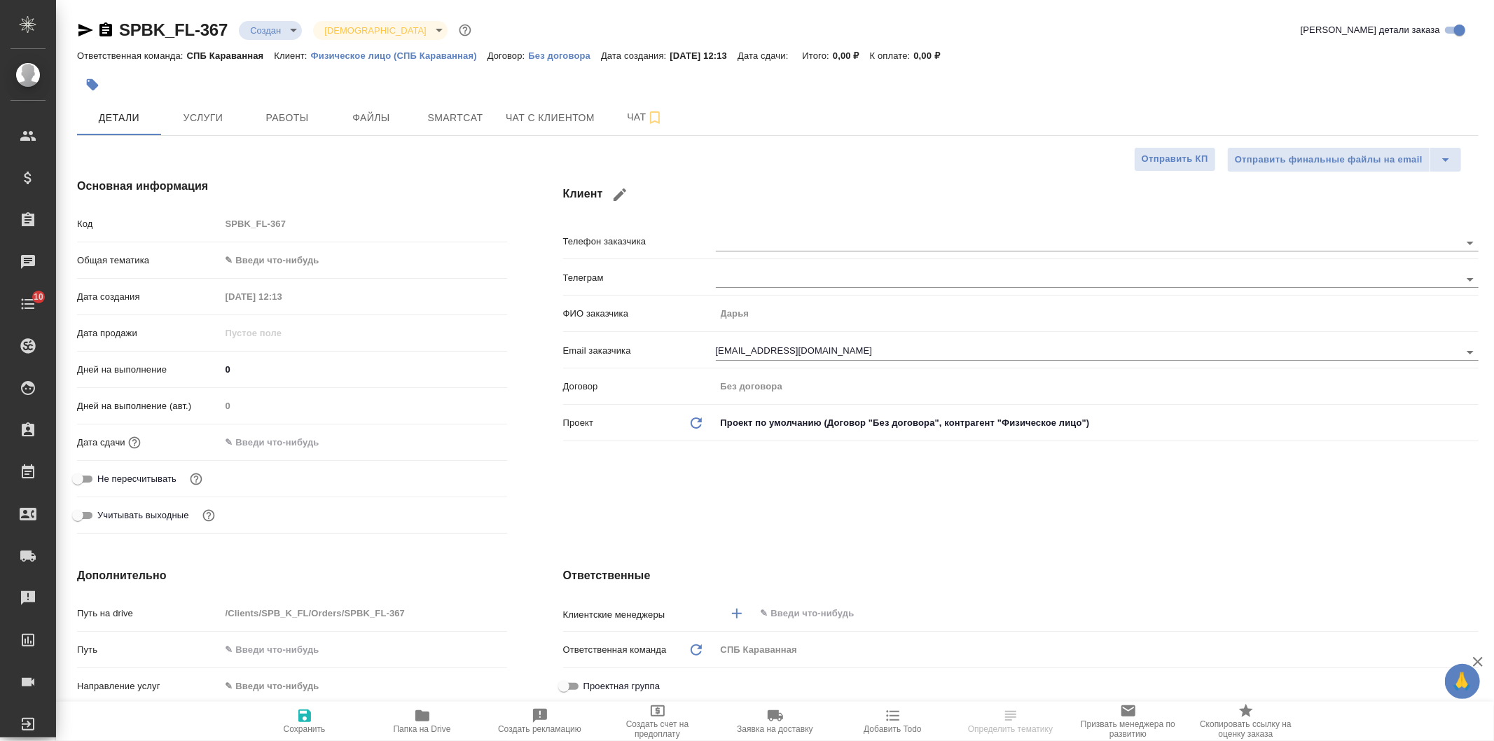
type textarea "x"
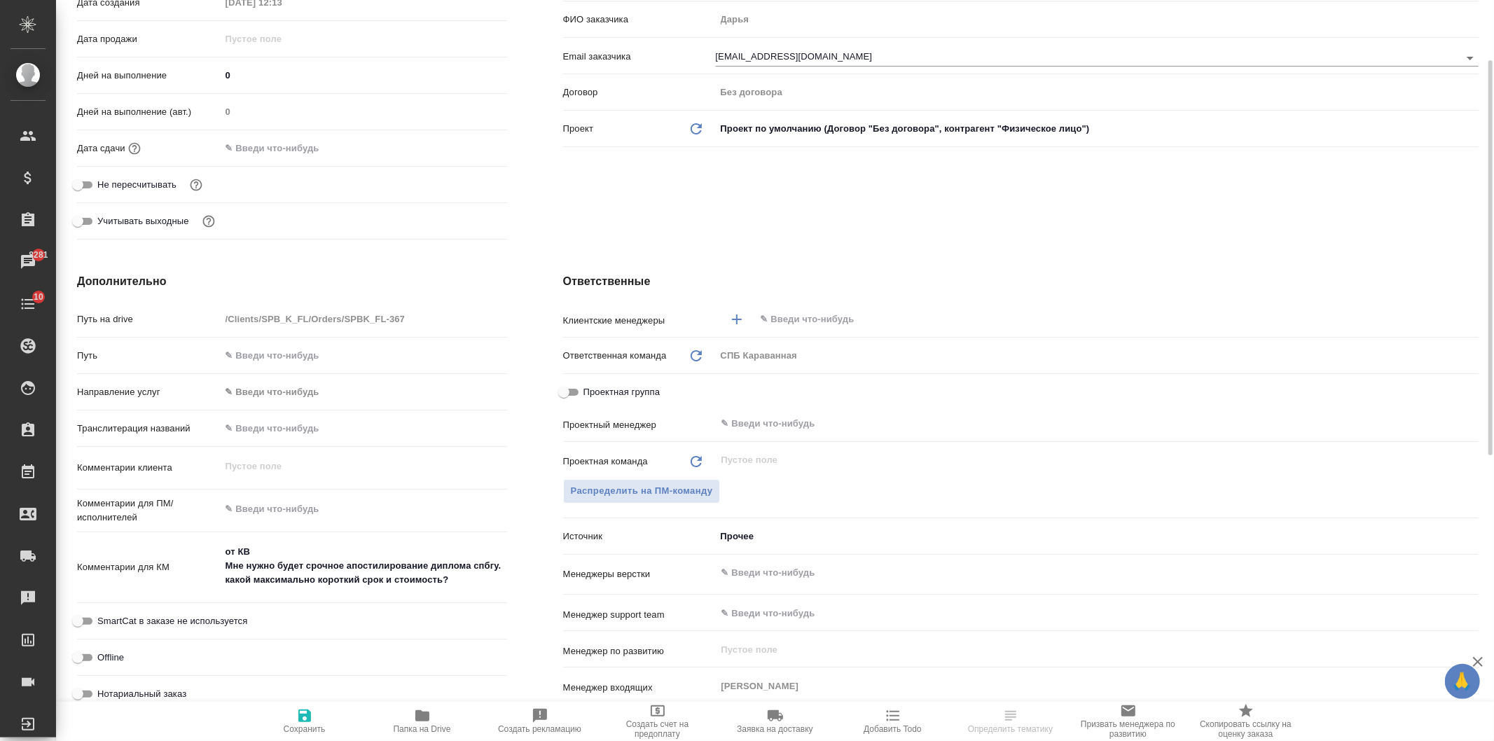
scroll to position [336, 0]
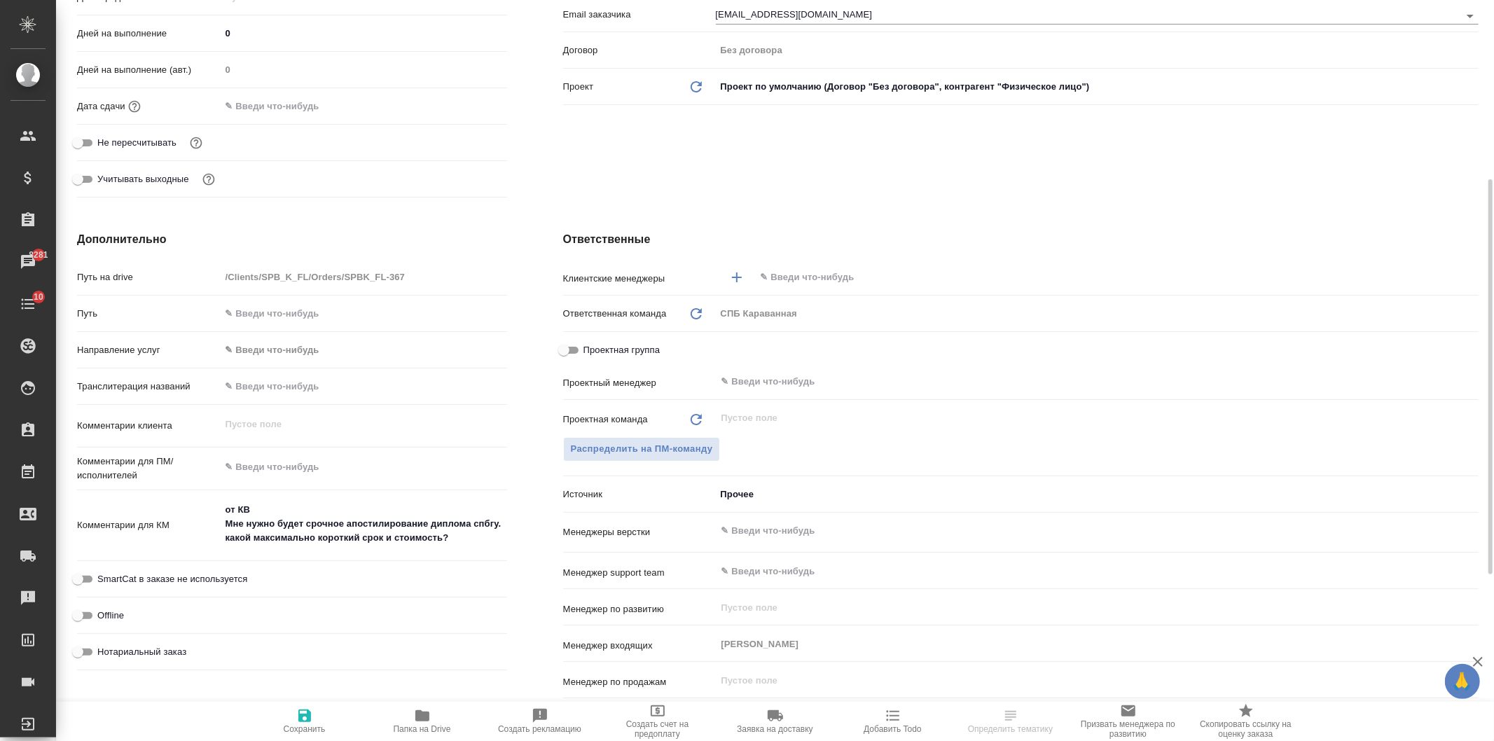
type textarea "x"
click at [471, 538] on textarea "от КВ Мне нужно будет срочное апостилирование диплома спбгу. какой максимально …" at bounding box center [364, 524] width 286 height 52
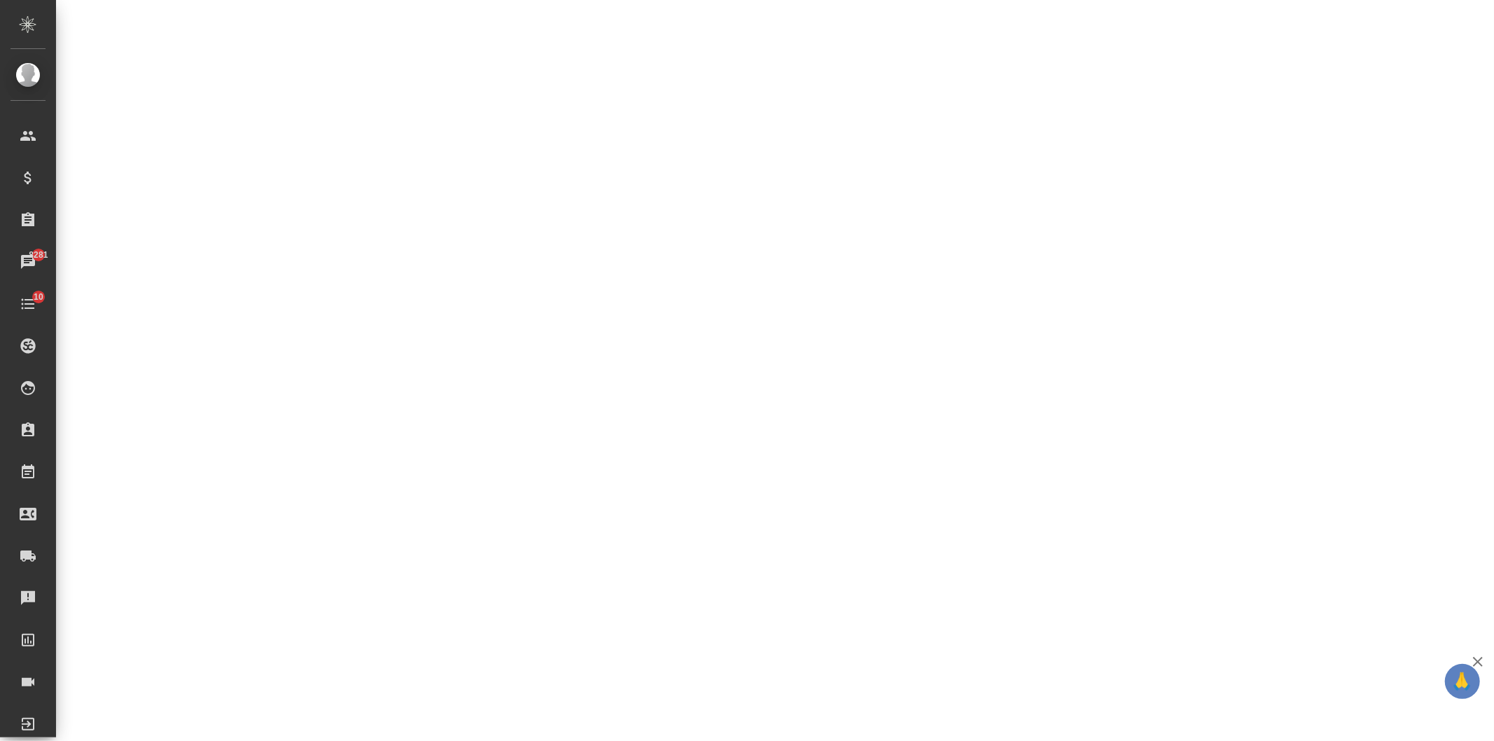
select select "RU"
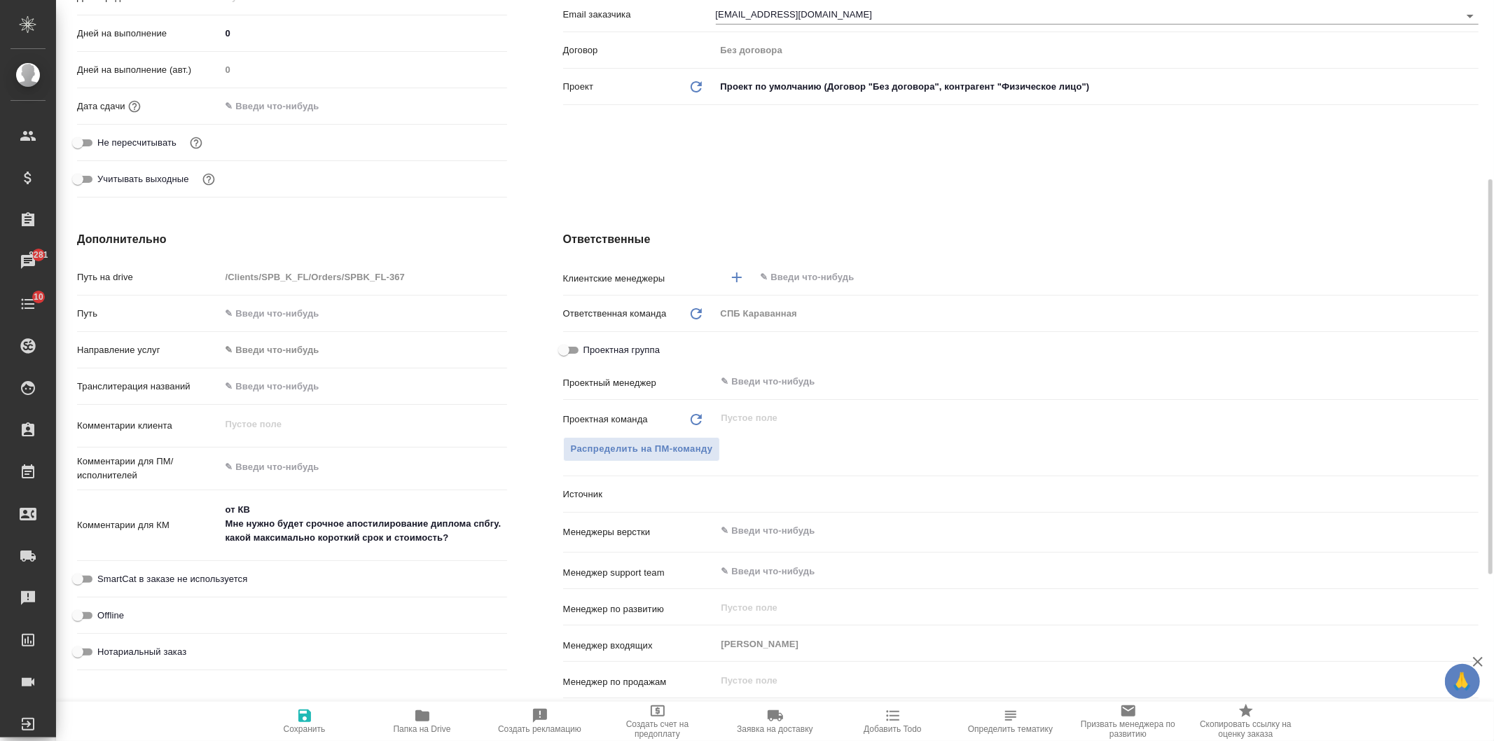
type textarea "x"
click at [471, 538] on textarea "от КВ Мне нужно будет срочное апостилирование диплома спбгу. какой максимально …" at bounding box center [363, 525] width 285 height 52
type textarea "x"
click at [1297, 197] on div "Клиент Телефон заказчика Телеграм ФИО заказчика Дарья Email заказчика darya.zya…" at bounding box center [1020, 22] width 971 height 417
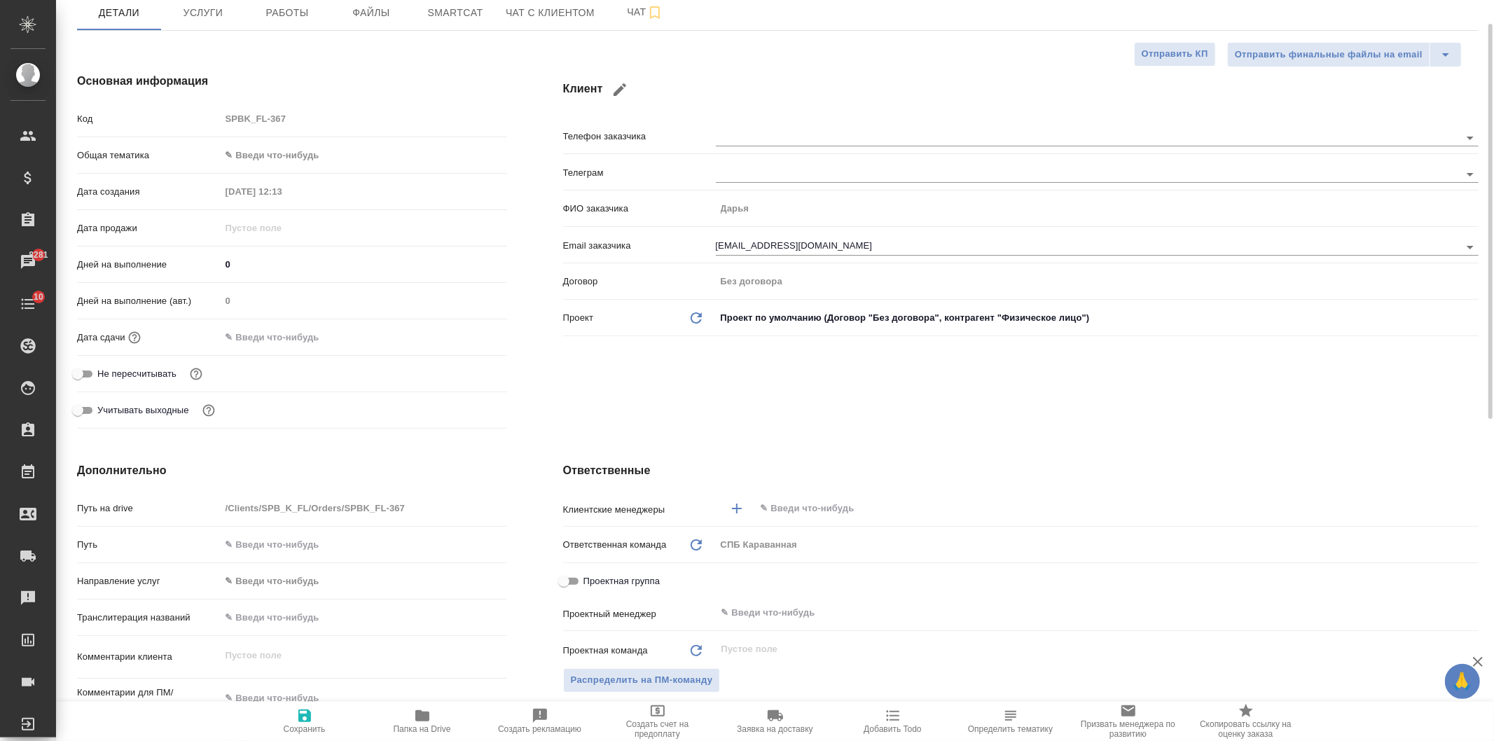
scroll to position [0, 0]
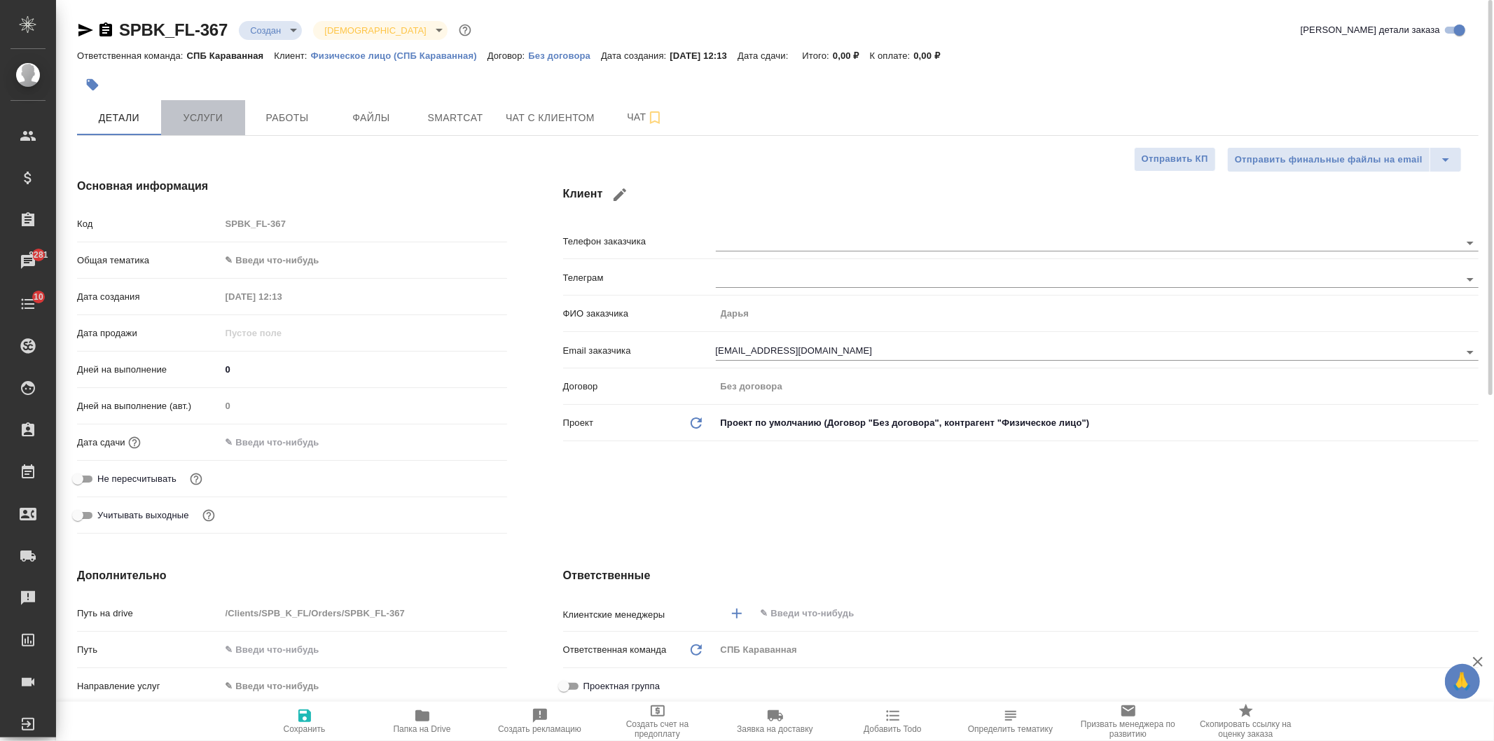
click at [203, 123] on span "Услуги" at bounding box center [202, 118] width 67 height 18
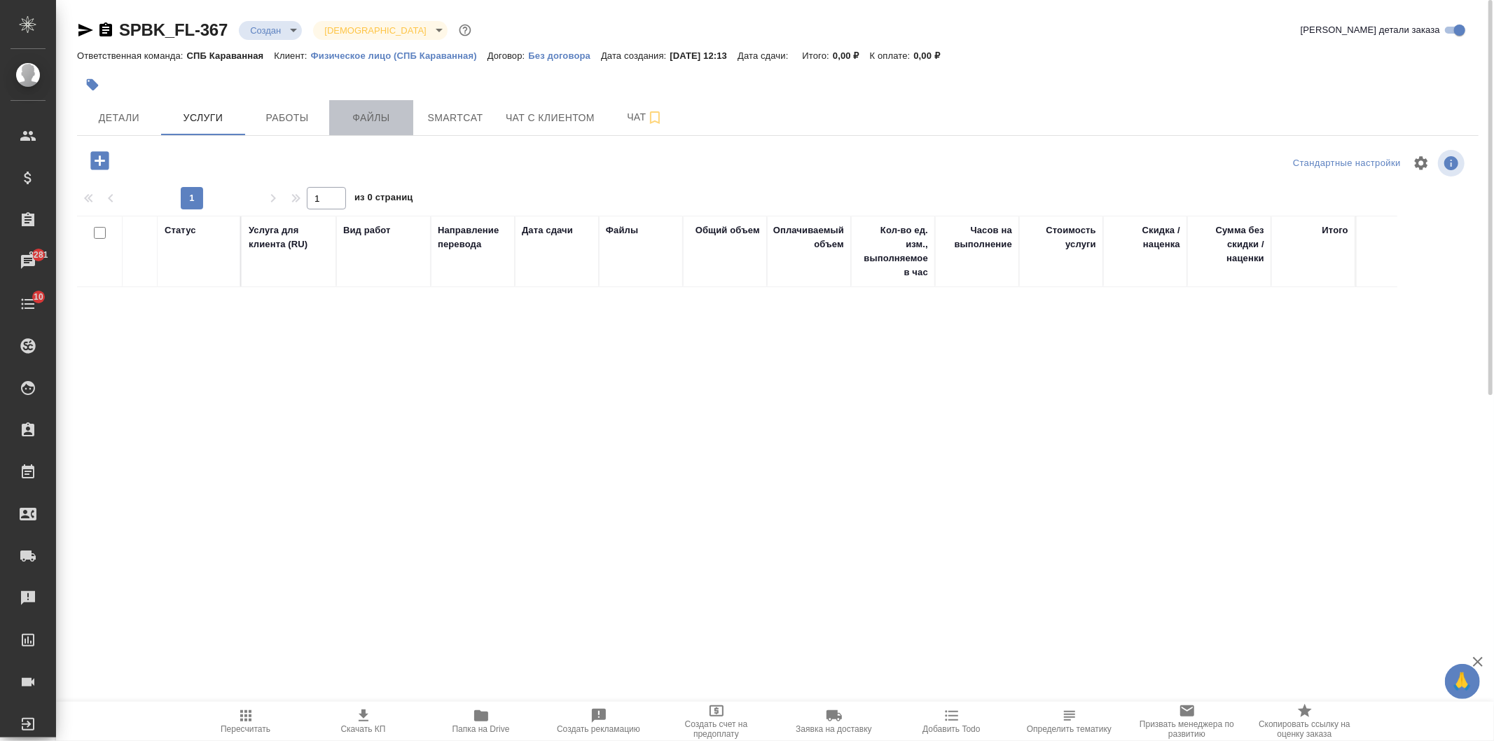
click at [357, 112] on span "Файлы" at bounding box center [371, 118] width 67 height 18
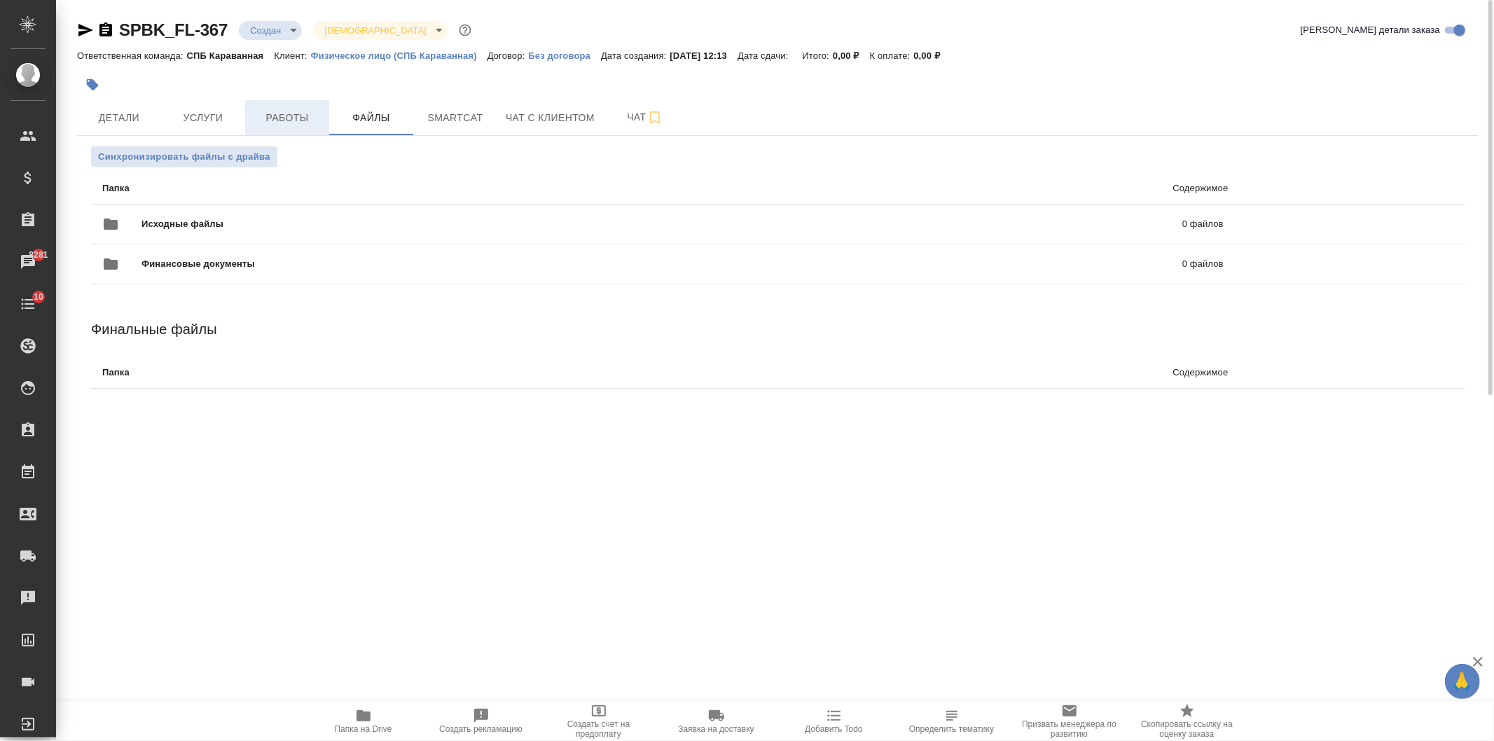
click at [282, 121] on span "Работы" at bounding box center [287, 118] width 67 height 18
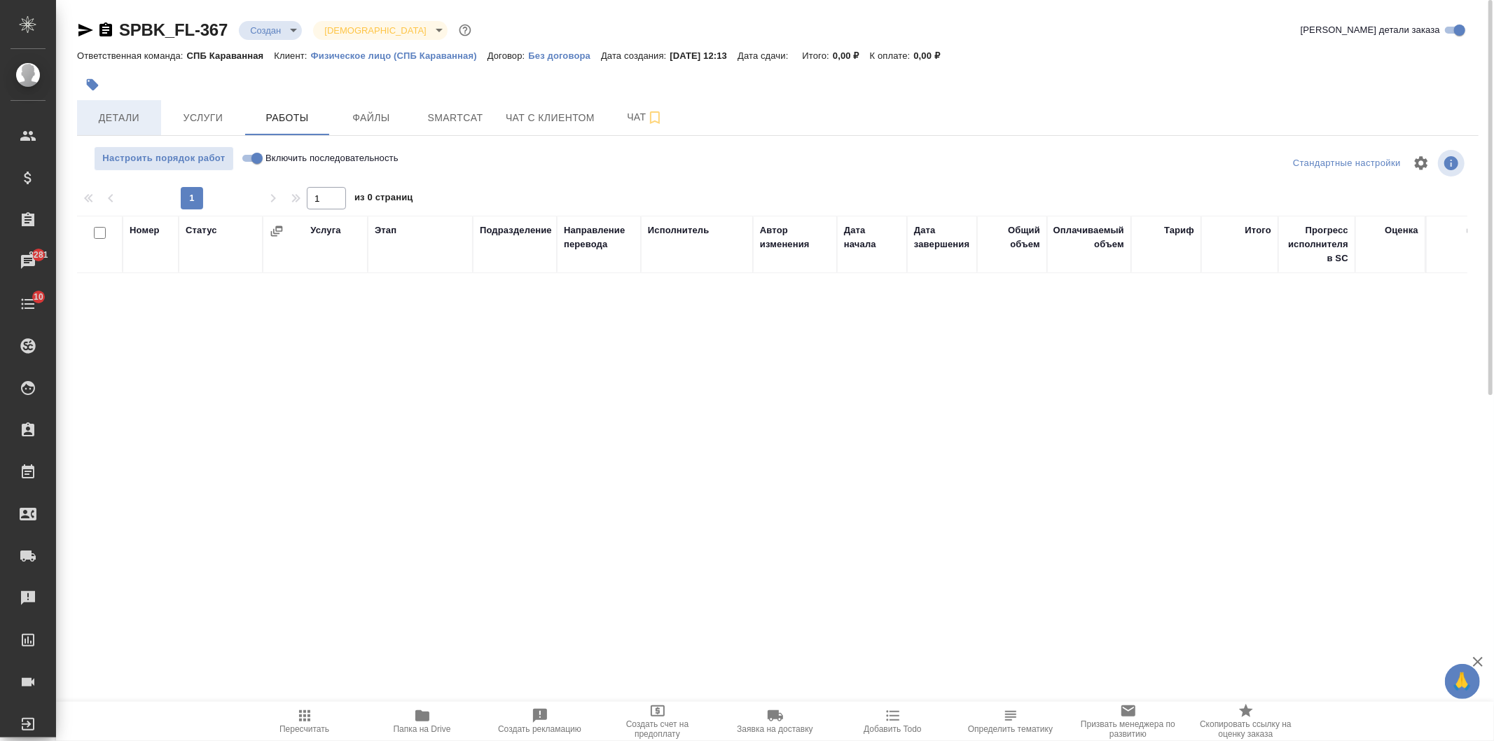
click at [126, 120] on span "Детали" at bounding box center [118, 118] width 67 height 18
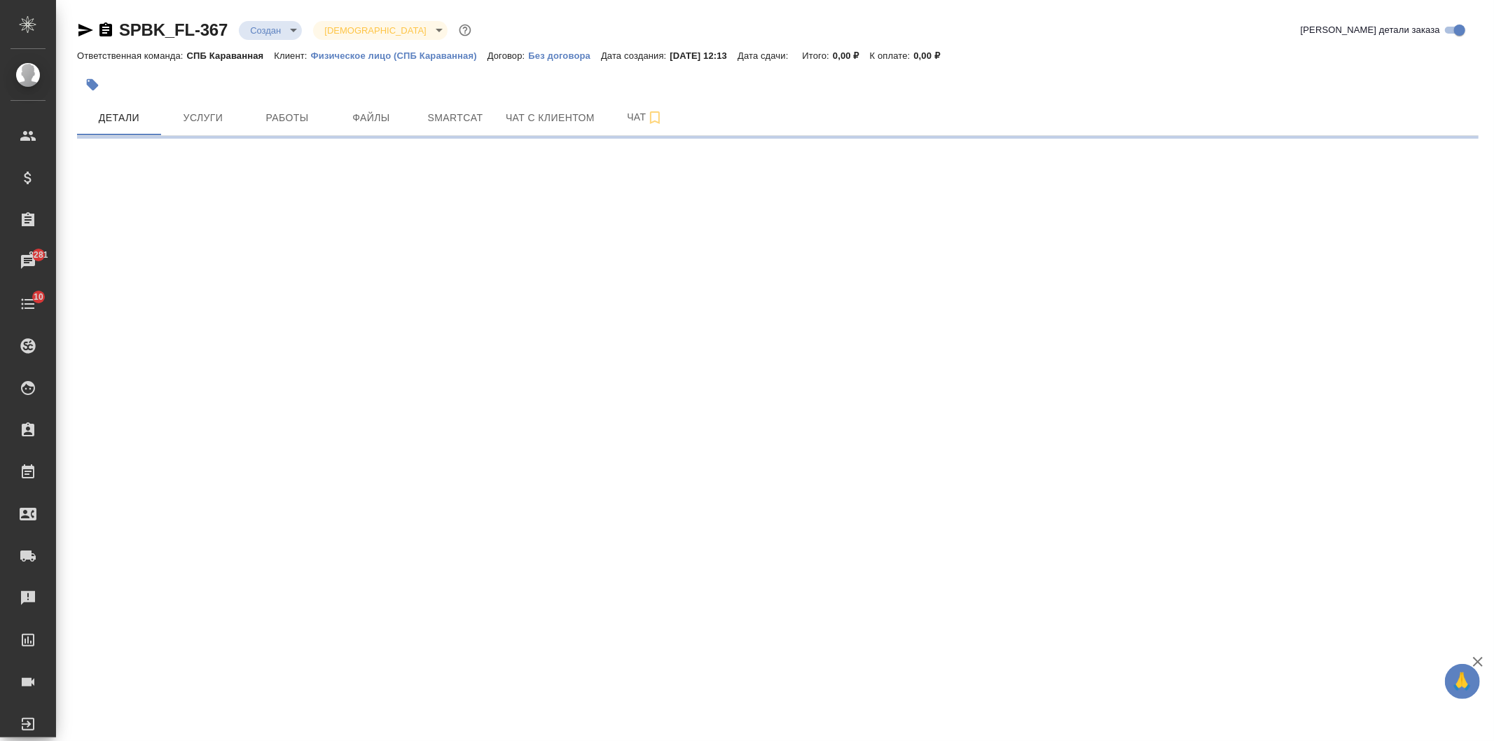
select select "RU"
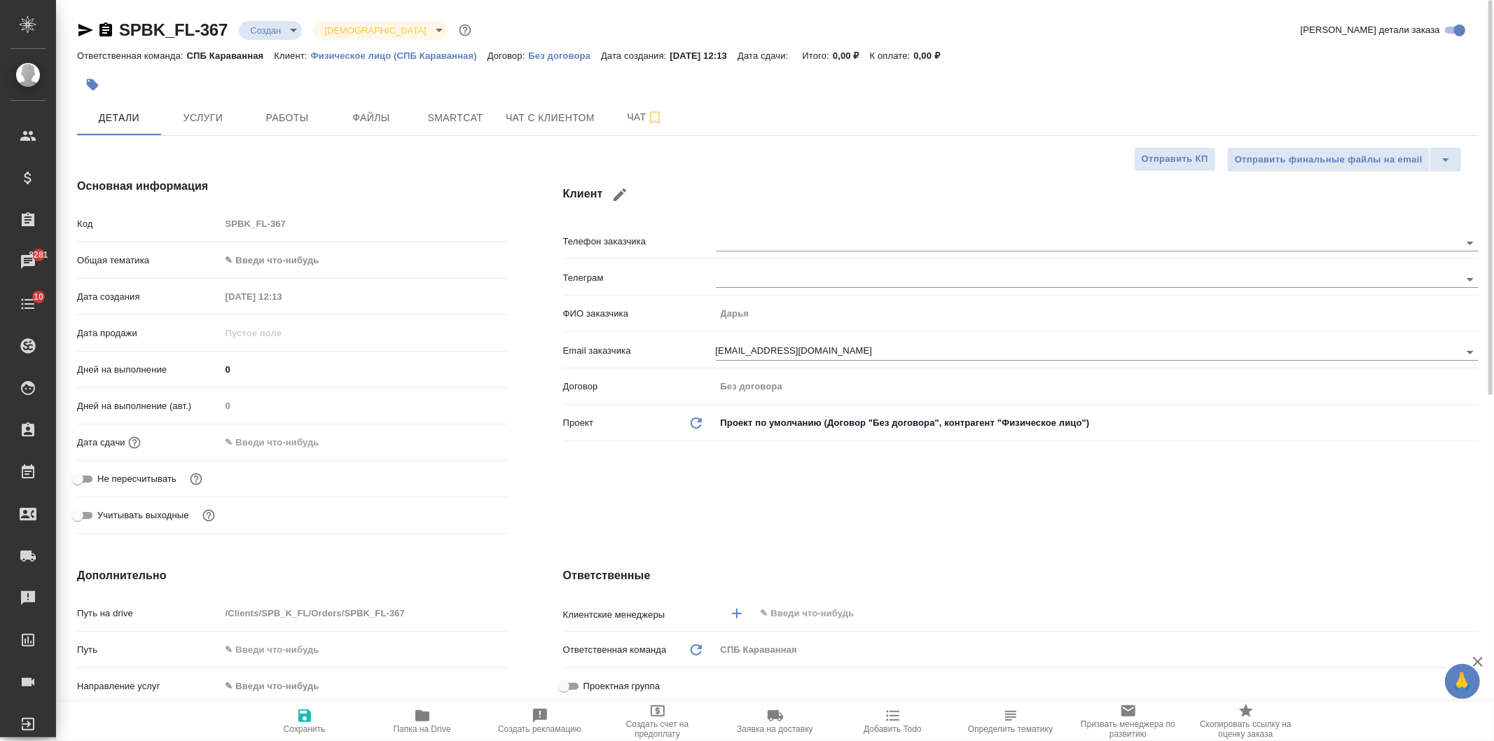
type textarea "x"
click at [631, 493] on div "Клиент Телефон заказчика Телеграм ФИО заказчика Дарья Email заказчика darya.zya…" at bounding box center [1020, 358] width 971 height 417
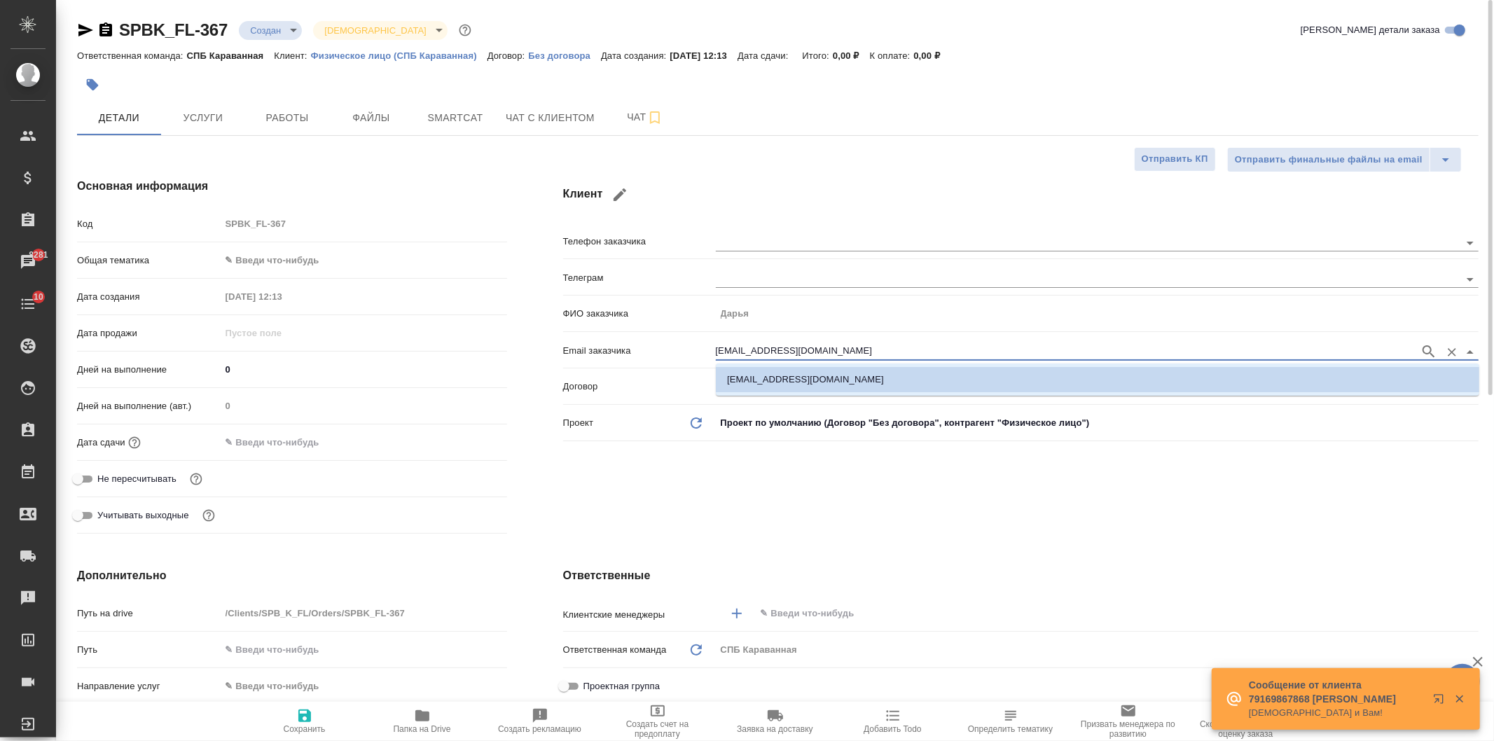
drag, startPoint x: 847, startPoint y: 347, endPoint x: 686, endPoint y: 347, distance: 161.1
click at [686, 347] on div "Email заказчика darya.zyatkova@gmail.com" at bounding box center [1020, 350] width 915 height 25
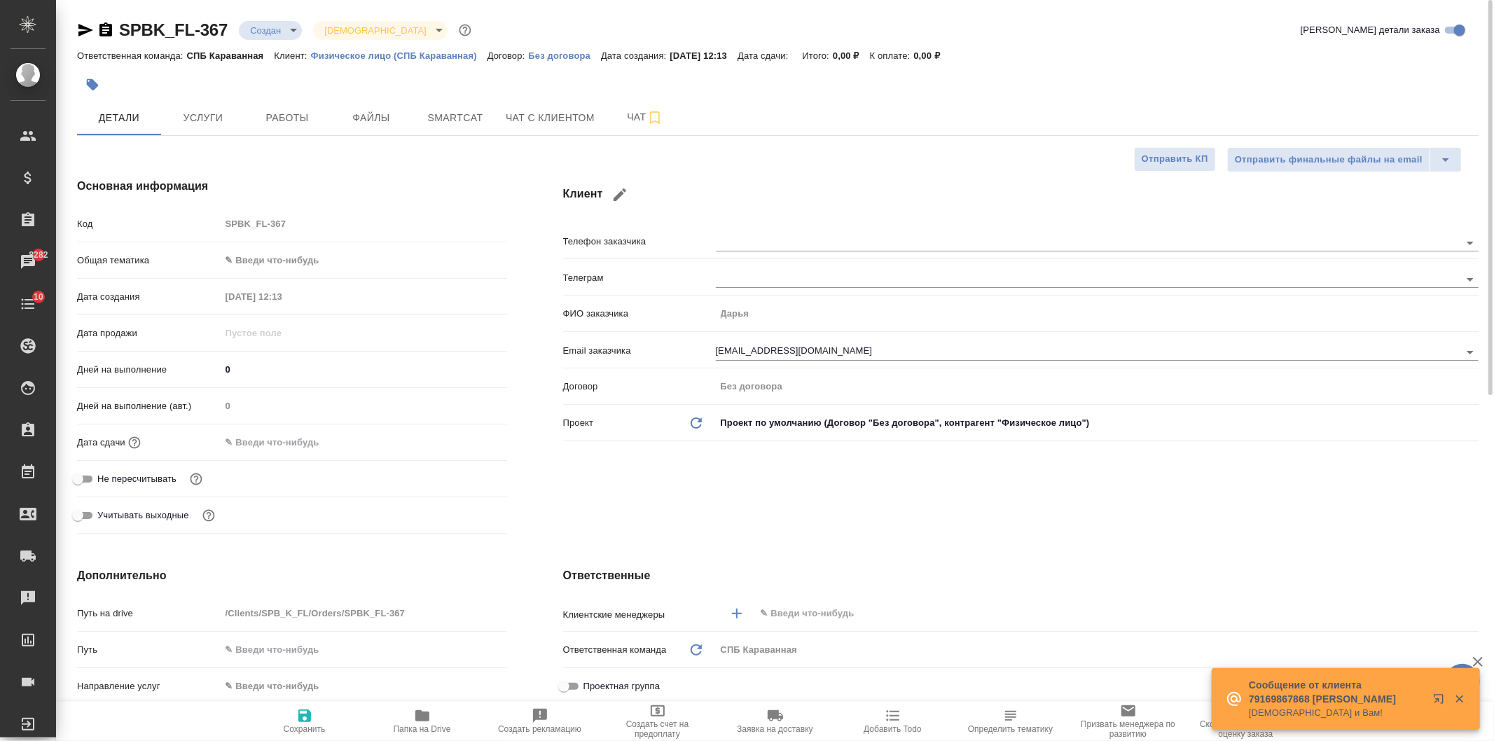
type textarea "x"
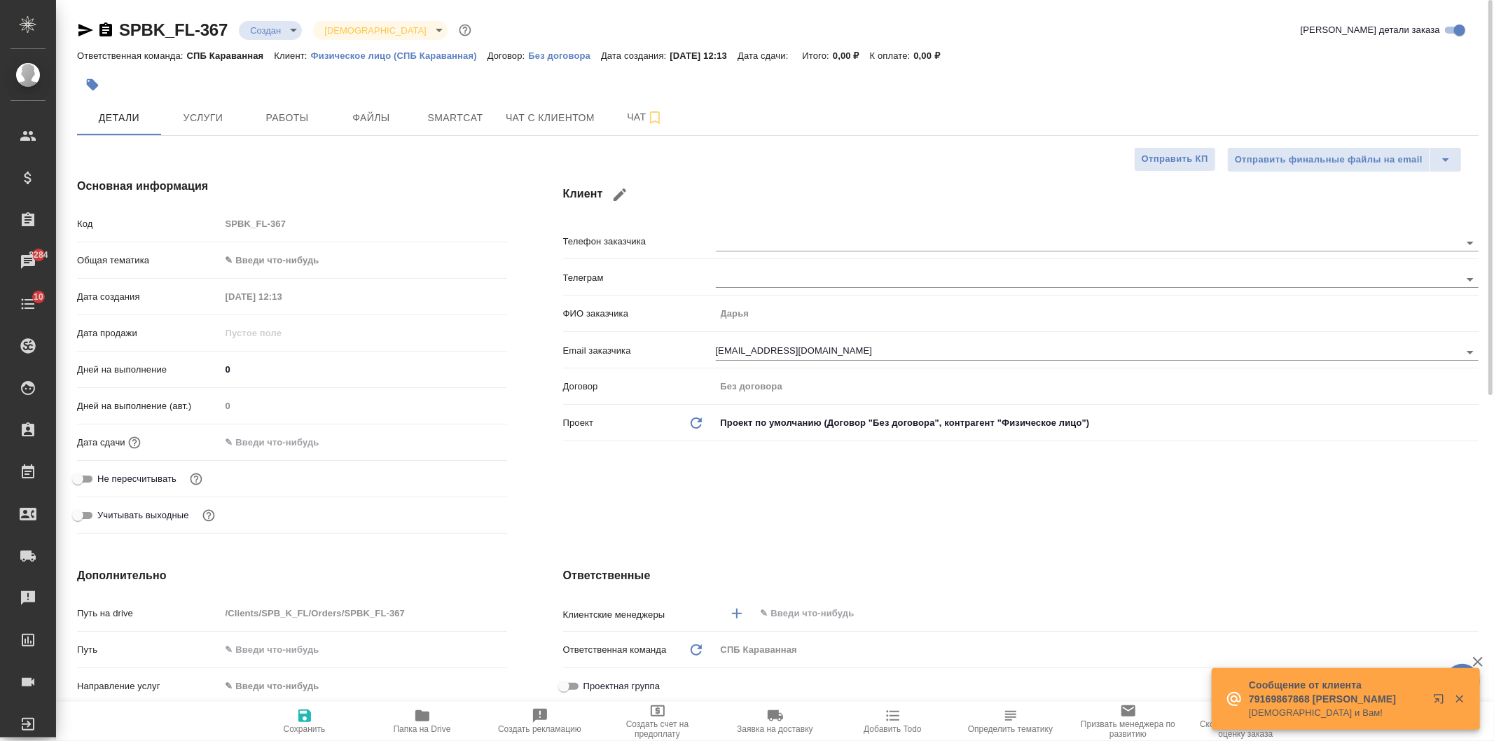
type textarea "x"
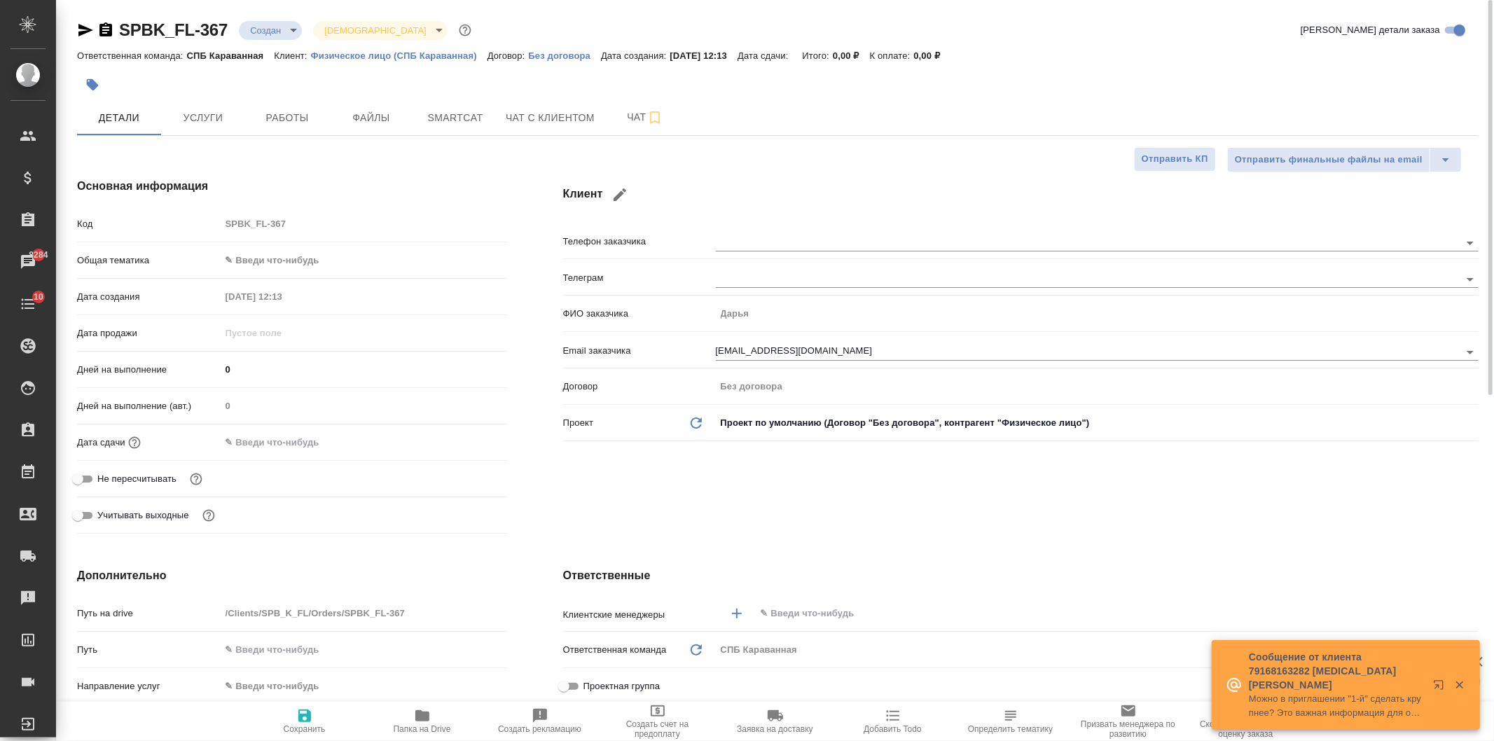
type textarea "x"
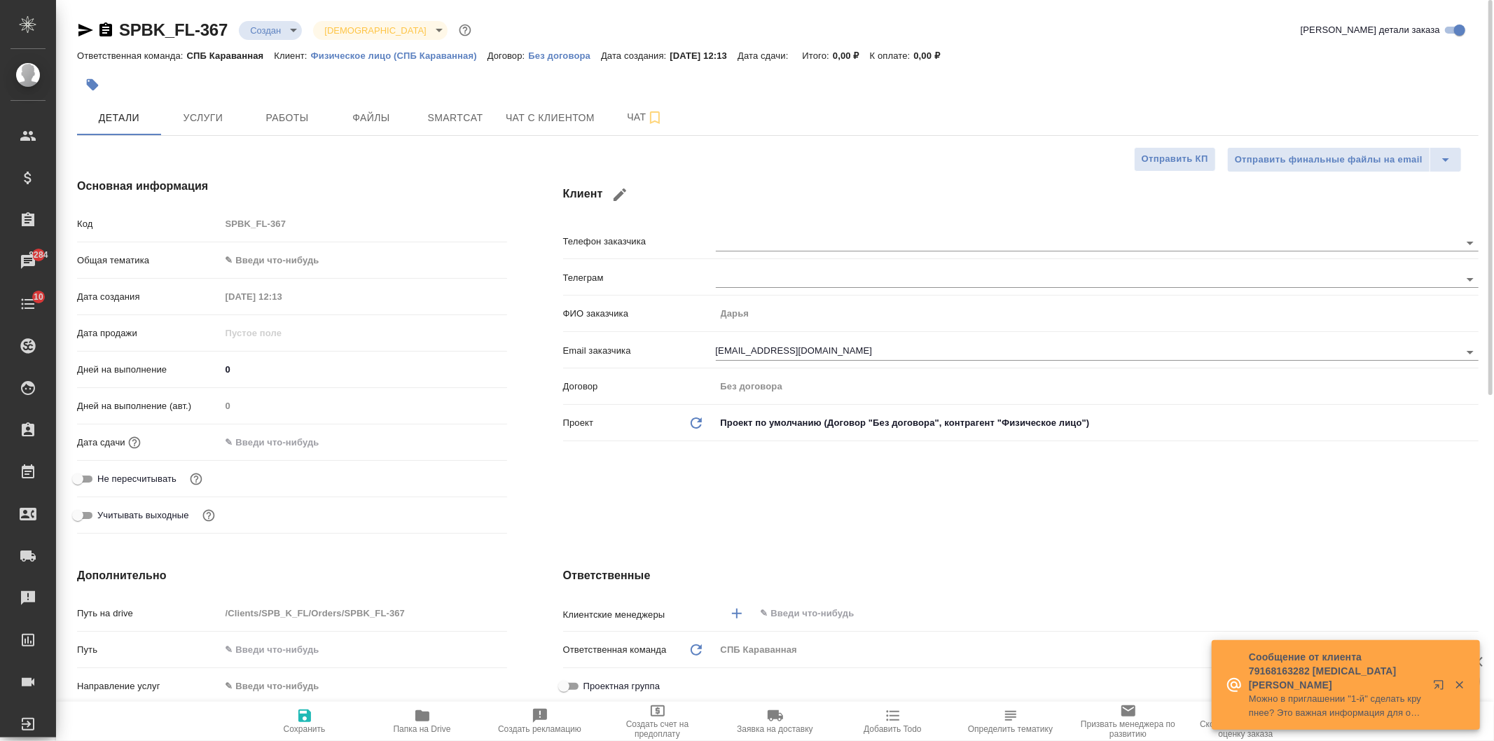
type textarea "x"
